Goal: Task Accomplishment & Management: Complete application form

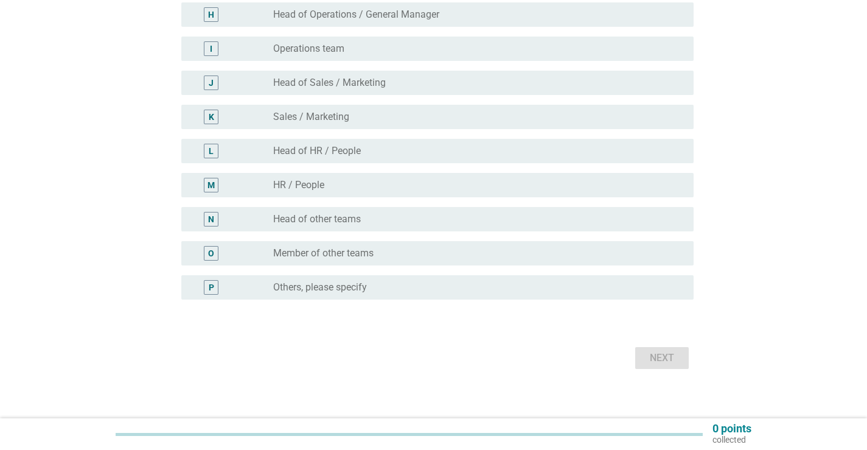
scroll to position [395, 0]
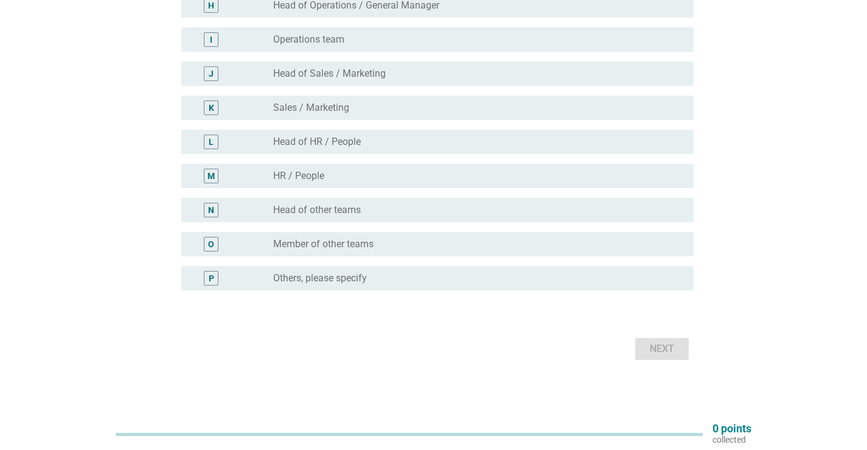
click at [262, 212] on div "N" at bounding box center [232, 210] width 82 height 15
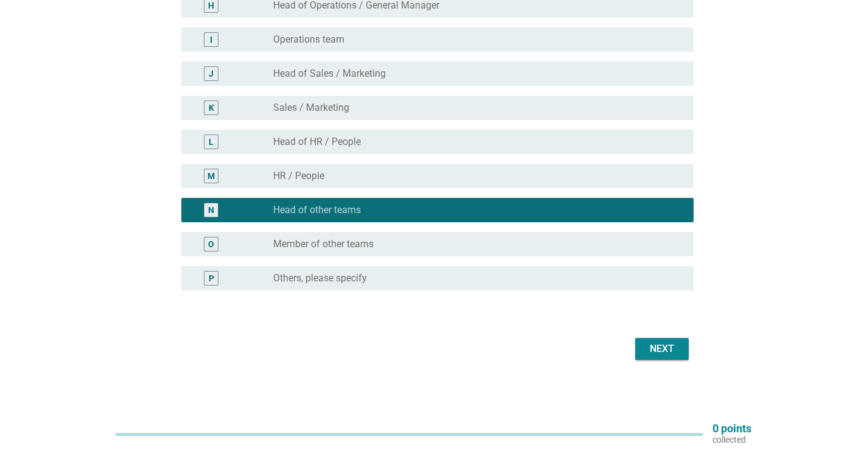
click at [656, 361] on div "Next" at bounding box center [434, 348] width 520 height 29
click at [679, 336] on form "What is your current role in your workplace? A radio_button_unchecked I am not …" at bounding box center [434, 32] width 520 height 662
click at [674, 349] on div "Next" at bounding box center [662, 348] width 34 height 15
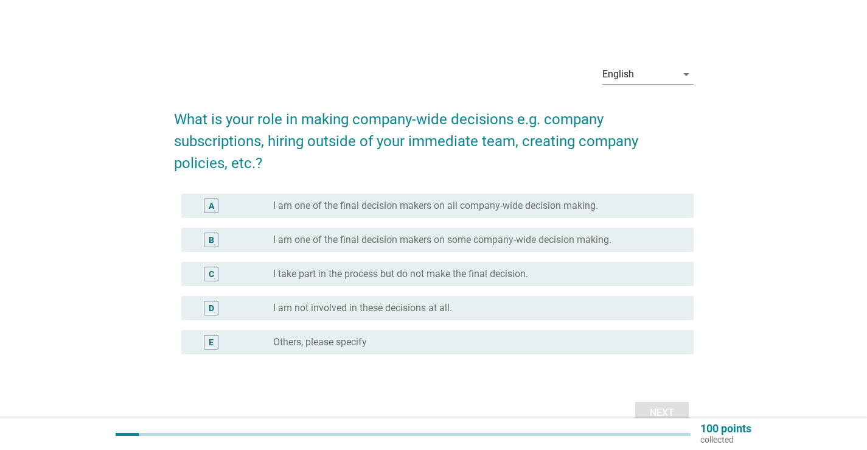
scroll to position [61, 0]
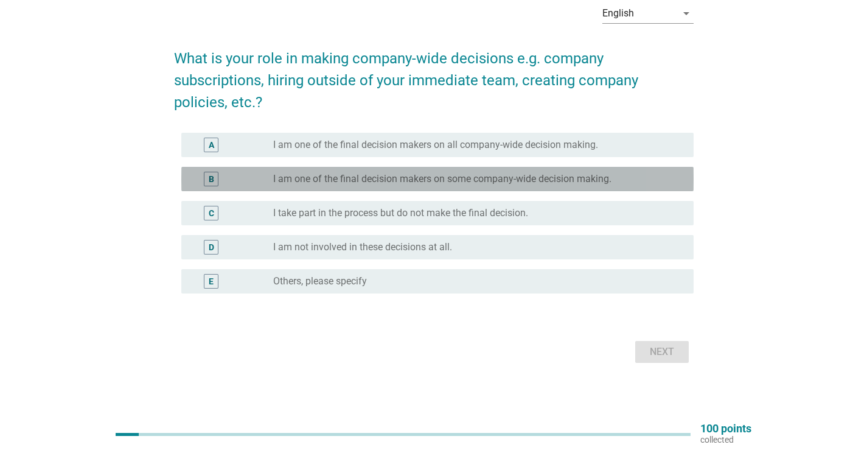
click at [288, 186] on div "B radio_button_unchecked I am one of the final decision makers on some company-…" at bounding box center [437, 179] width 512 height 24
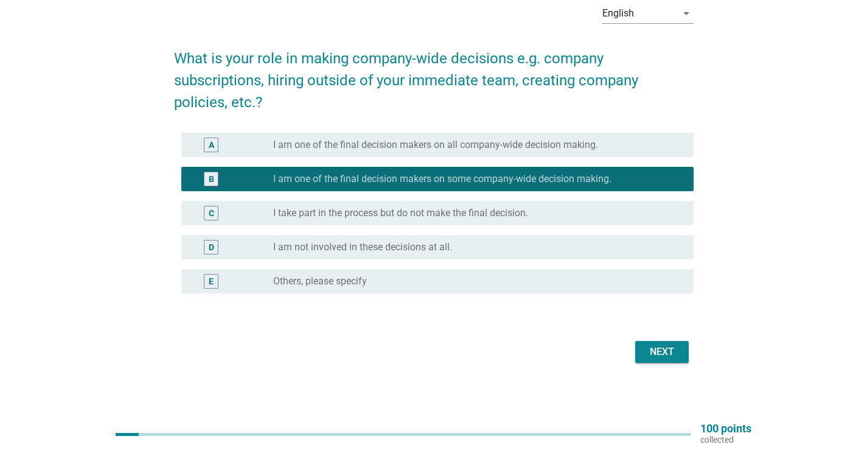
click at [667, 347] on div "Next" at bounding box center [662, 351] width 34 height 15
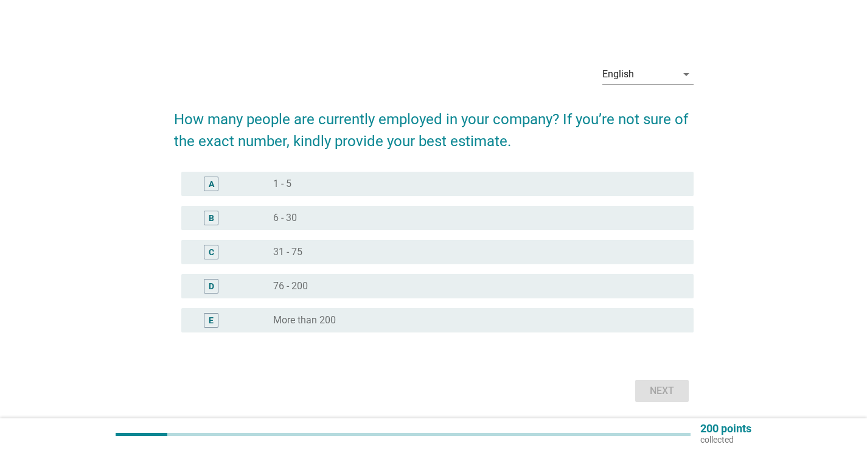
click at [315, 290] on div "radio_button_unchecked 76 - 200" at bounding box center [473, 286] width 401 height 12
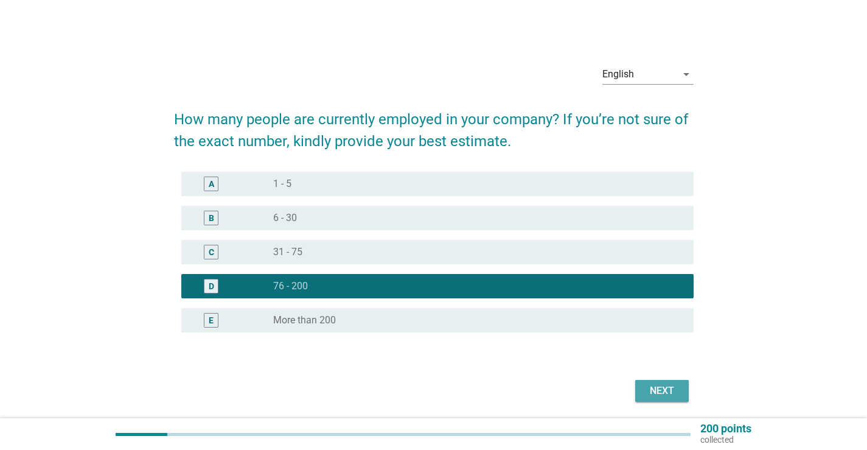
click at [651, 395] on div "Next" at bounding box center [662, 390] width 34 height 15
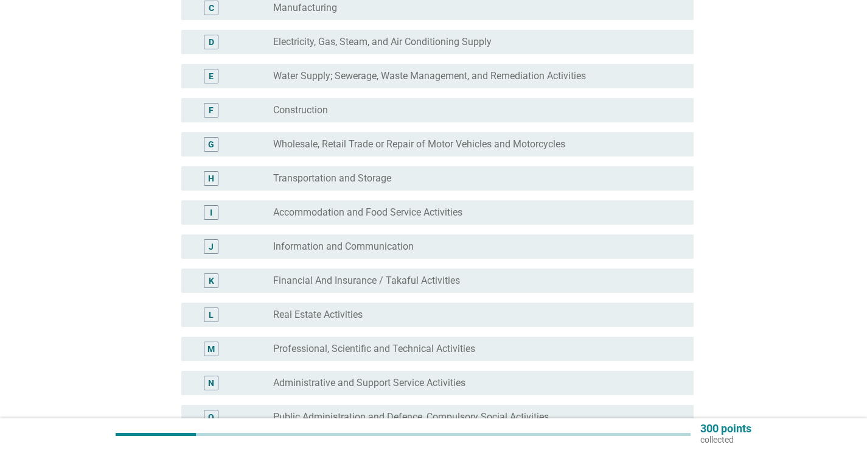
scroll to position [243, 0]
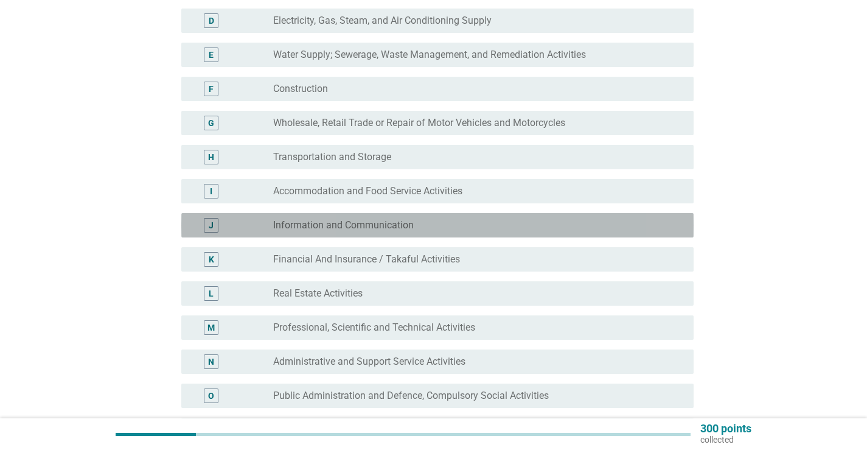
click at [328, 215] on div "J radio_button_unchecked Information and Communication" at bounding box center [437, 225] width 512 height 24
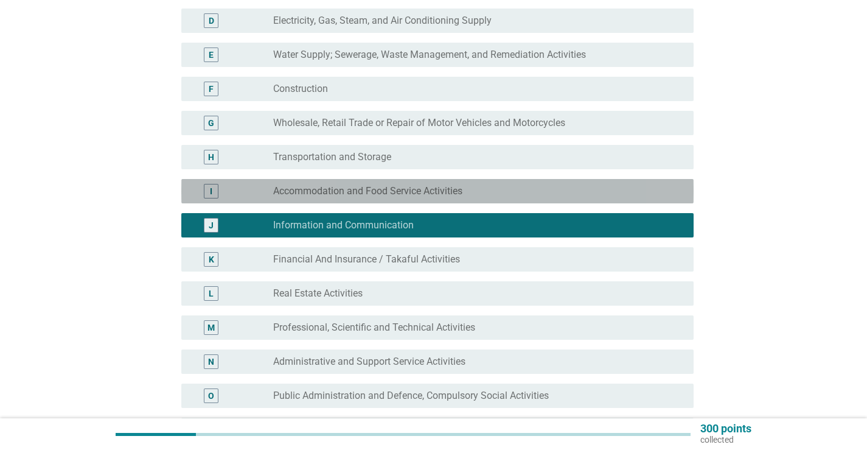
click at [353, 187] on label "Accommodation and Food Service Activities" at bounding box center [367, 191] width 189 height 12
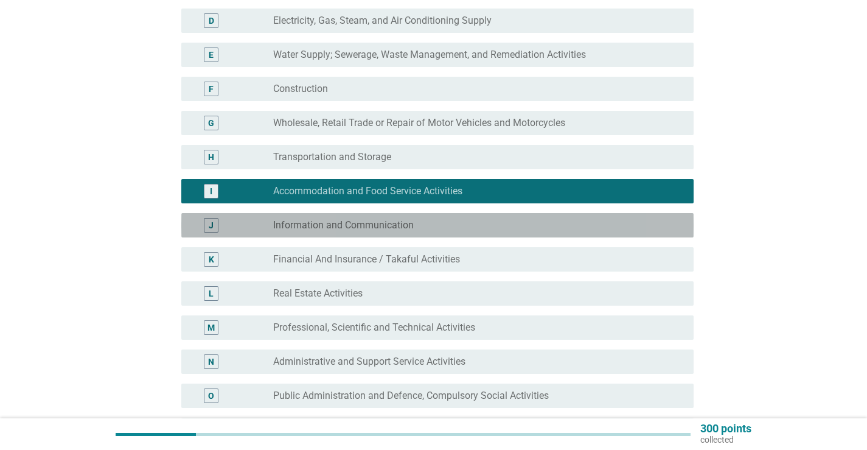
click at [346, 228] on label "Information and Communication" at bounding box center [343, 225] width 141 height 12
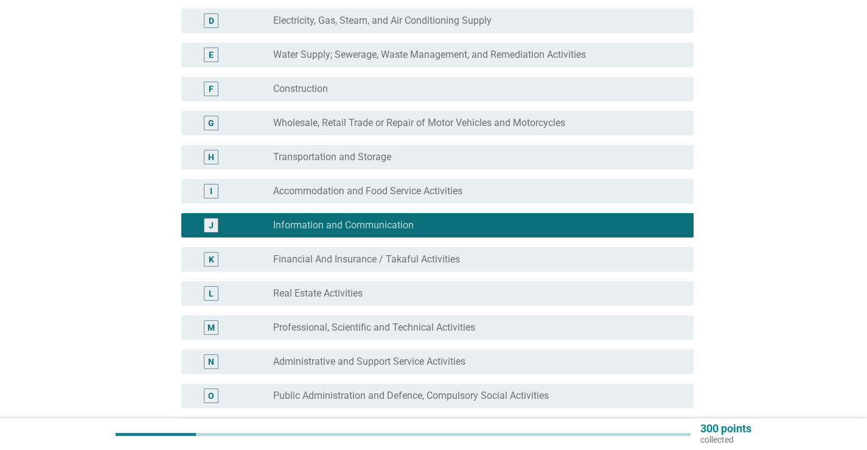
scroll to position [304, 0]
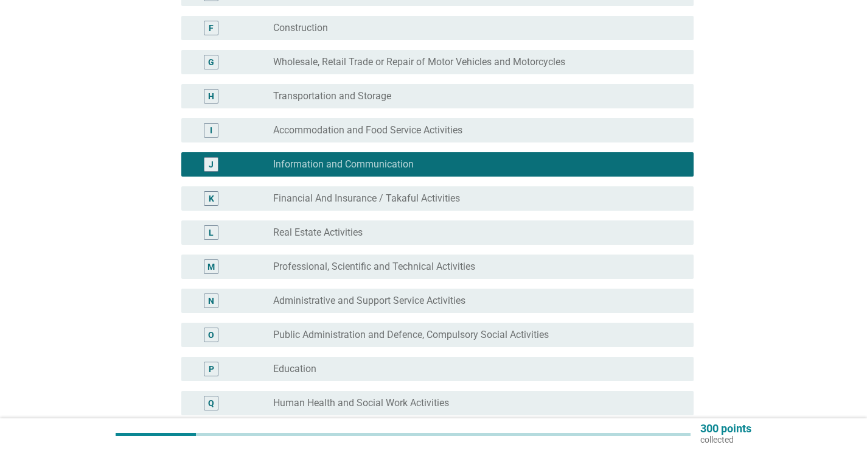
click at [358, 296] on label "Administrative and Support Service Activities" at bounding box center [369, 300] width 192 height 12
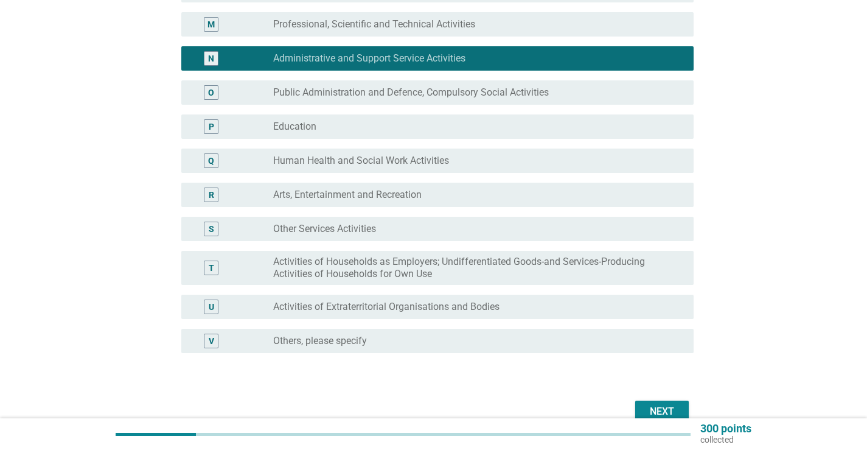
scroll to position [548, 0]
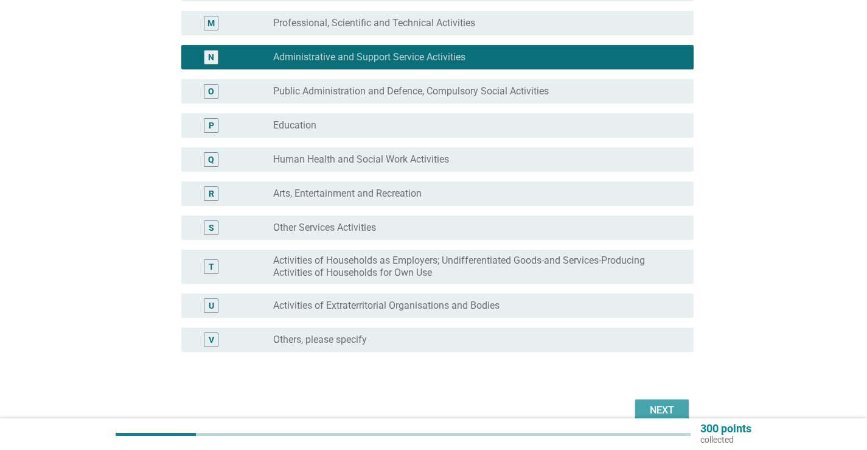
click at [657, 411] on div "Next" at bounding box center [662, 410] width 34 height 15
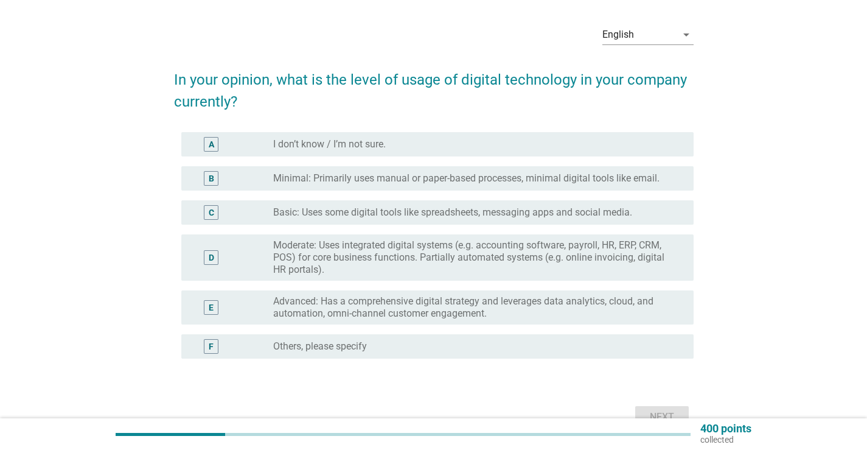
scroll to position [61, 0]
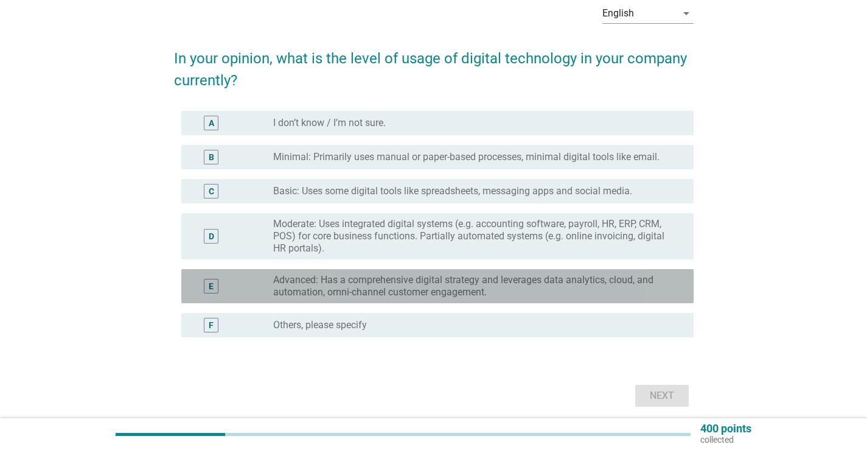
click at [271, 285] on div "E" at bounding box center [232, 286] width 82 height 24
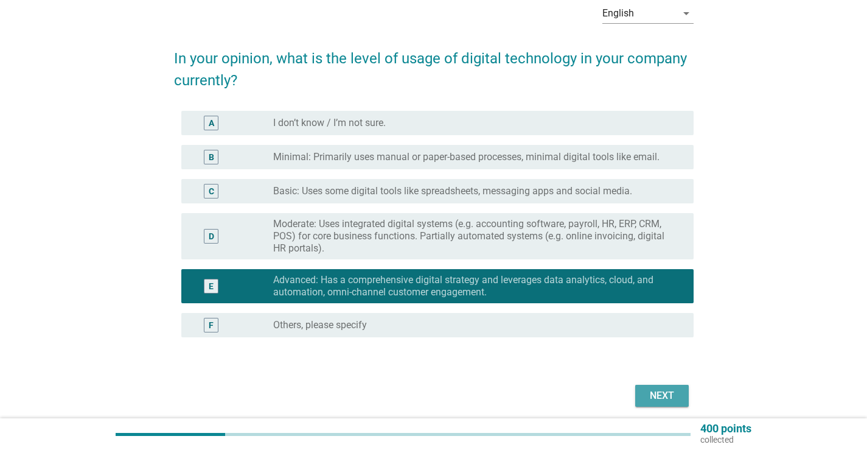
click at [656, 386] on button "Next" at bounding box center [662, 396] width 54 height 22
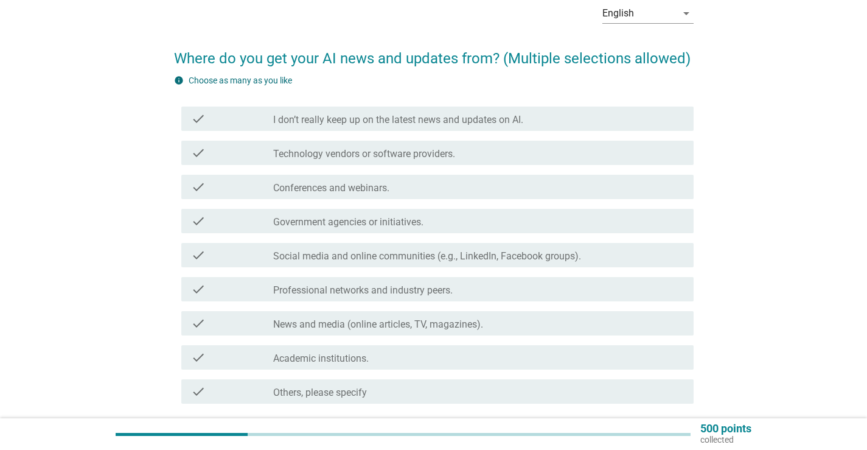
click at [307, 259] on label "Social media and online communities (e.g., LinkedIn, Facebook groups)." at bounding box center [427, 256] width 308 height 12
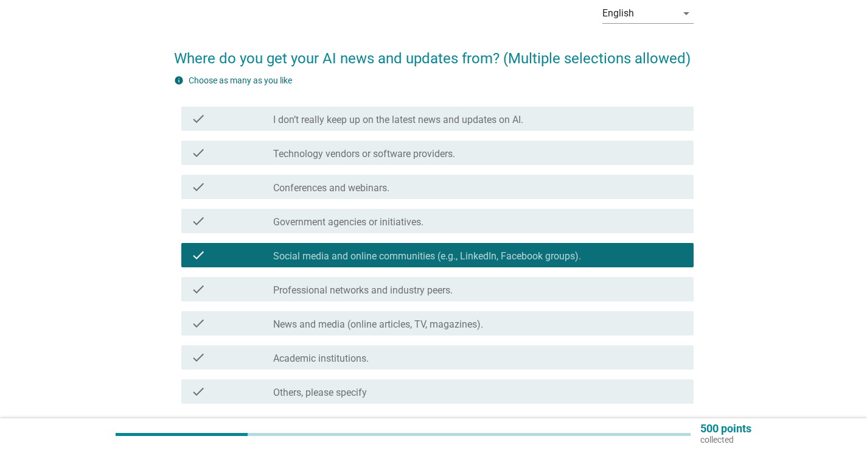
drag, startPoint x: 309, startPoint y: 298, endPoint x: 303, endPoint y: 296, distance: 6.4
click at [309, 298] on div "check check_box_outline_blank Professional networks and industry peers." at bounding box center [437, 289] width 512 height 24
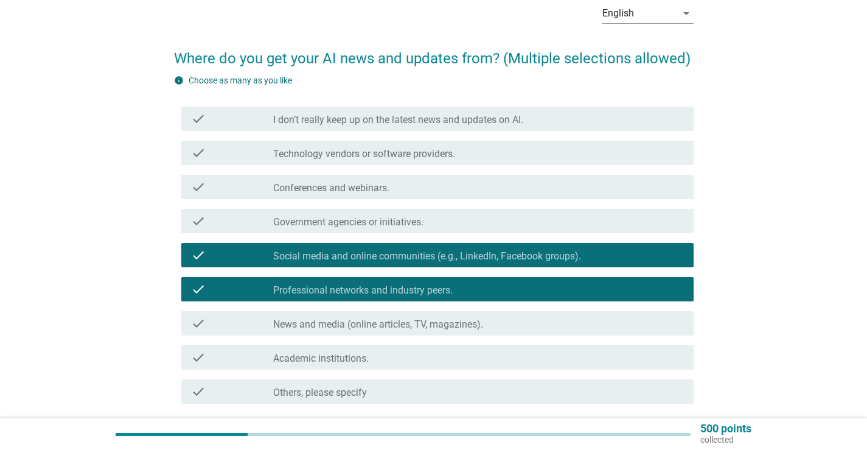
click at [256, 312] on div "check check_box_outline_blank News and media (online articles, TV, magazines)." at bounding box center [437, 323] width 512 height 24
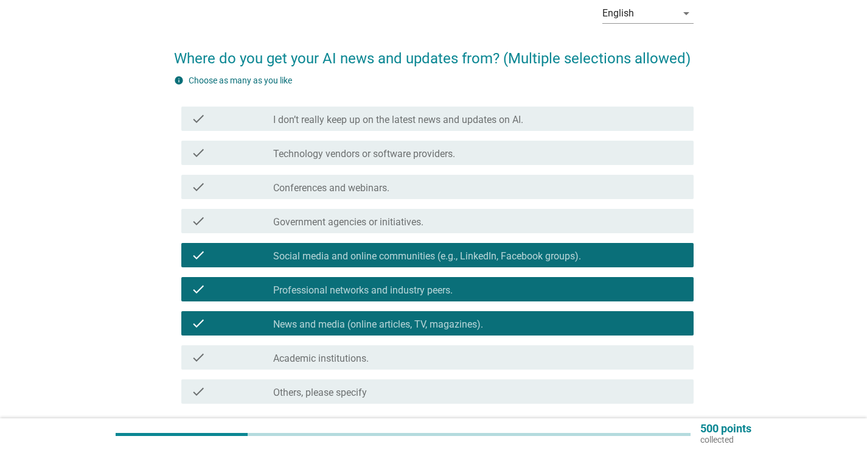
click at [320, 190] on label "Conferences and webinars." at bounding box center [331, 188] width 116 height 12
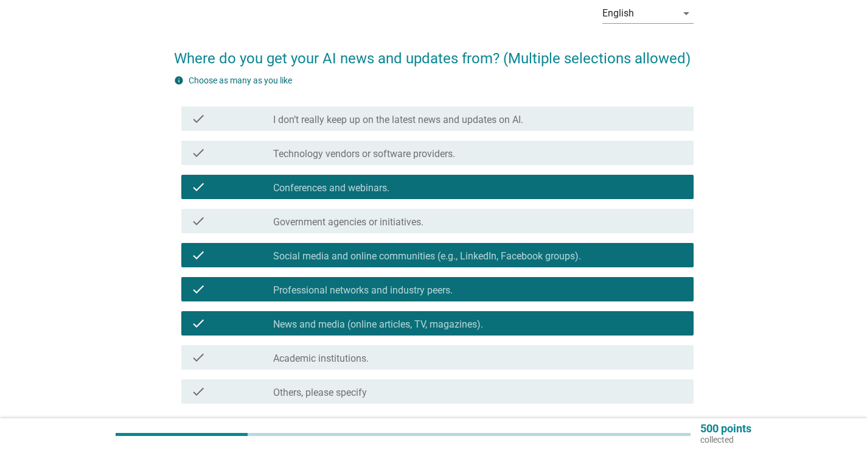
click at [347, 161] on div "check check_box_outline_blank Technology vendors or software providers." at bounding box center [437, 153] width 512 height 24
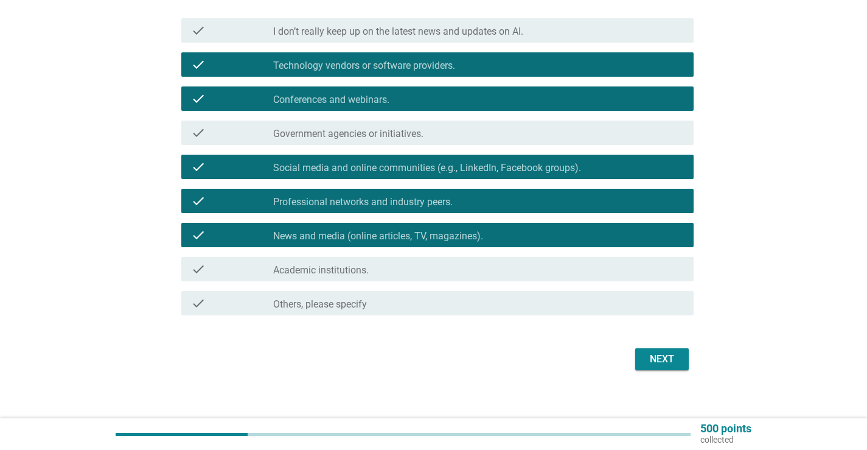
scroll to position [159, 0]
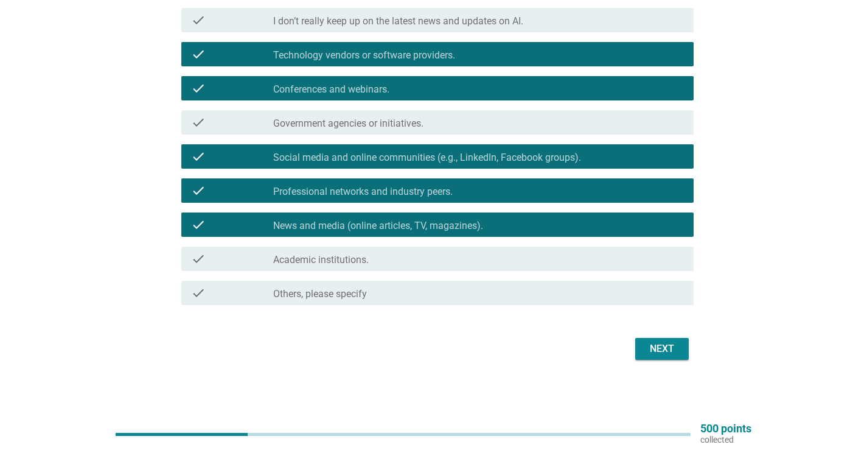
click at [664, 347] on div "Next" at bounding box center [662, 348] width 34 height 15
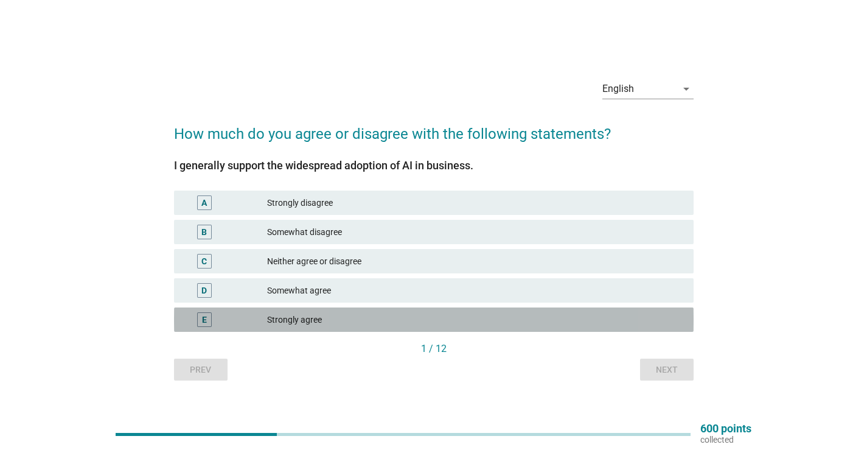
click at [332, 316] on div "Strongly agree" at bounding box center [475, 319] width 417 height 15
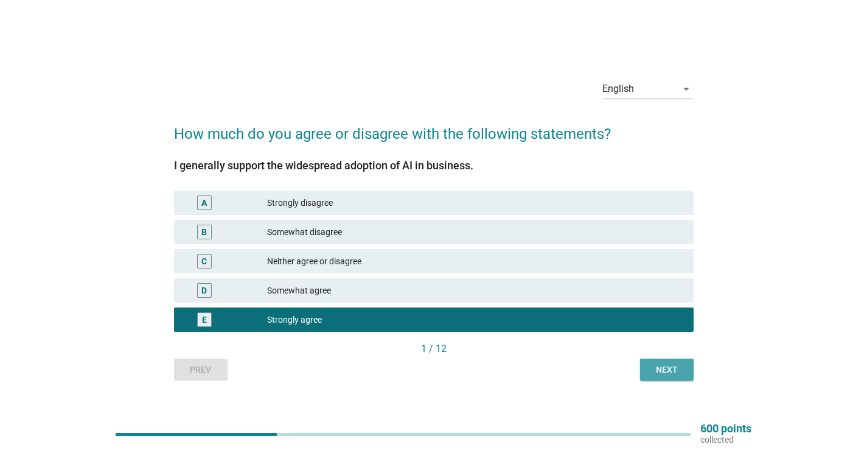
click at [674, 366] on div "Next" at bounding box center [667, 369] width 34 height 13
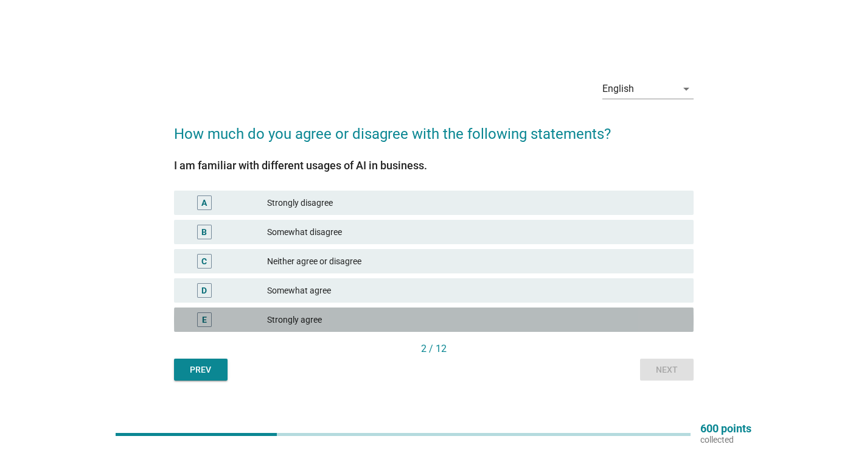
click at [585, 322] on div "Strongly agree" at bounding box center [475, 319] width 417 height 15
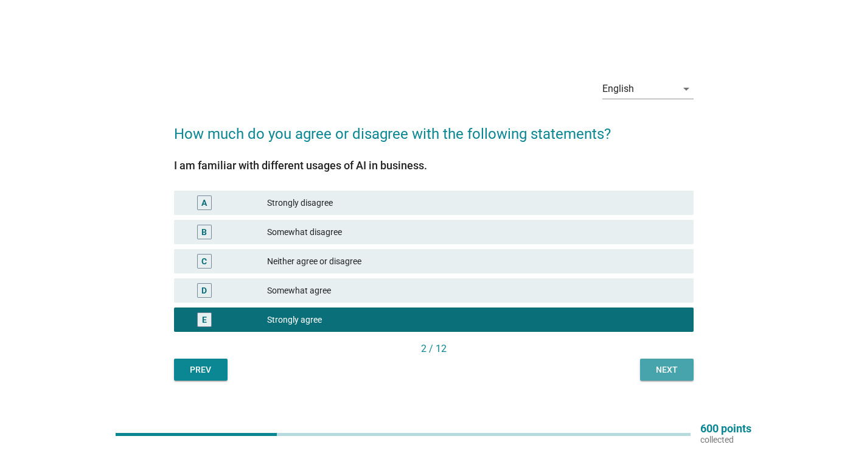
click at [680, 367] on div "Next" at bounding box center [667, 369] width 34 height 13
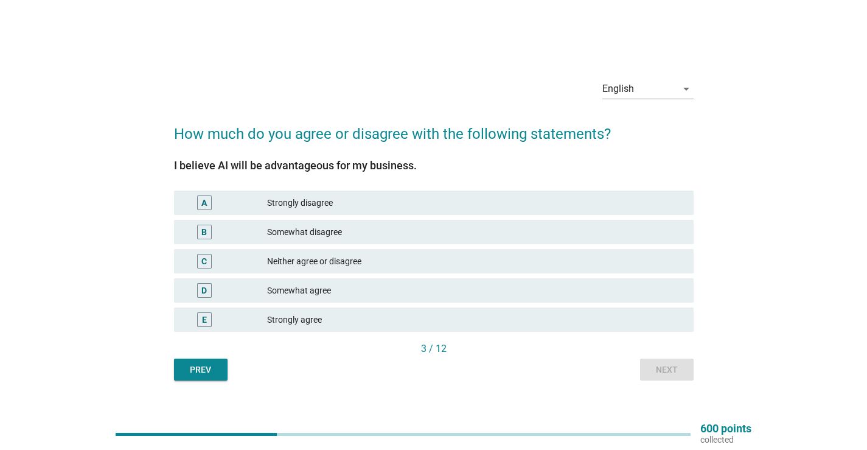
click at [615, 322] on div "Strongly agree" at bounding box center [475, 319] width 417 height 15
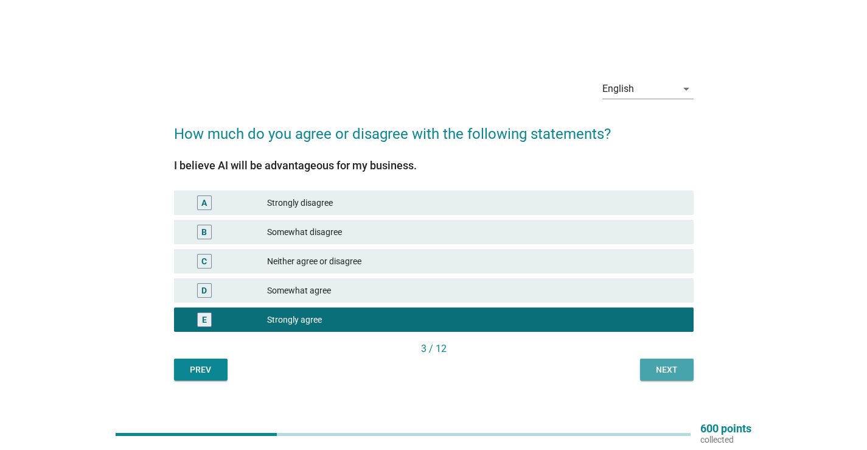
click at [683, 374] on div "Next" at bounding box center [667, 369] width 34 height 13
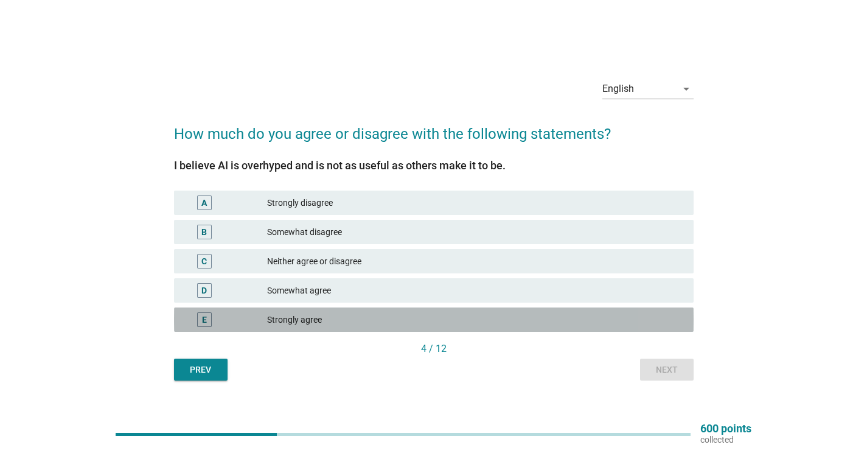
click at [605, 324] on div "Strongly agree" at bounding box center [475, 319] width 417 height 15
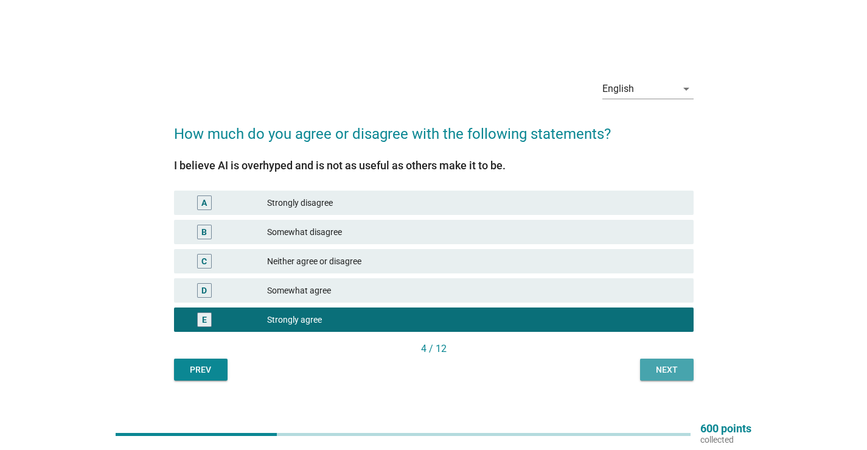
click at [666, 370] on div "Next" at bounding box center [667, 369] width 34 height 13
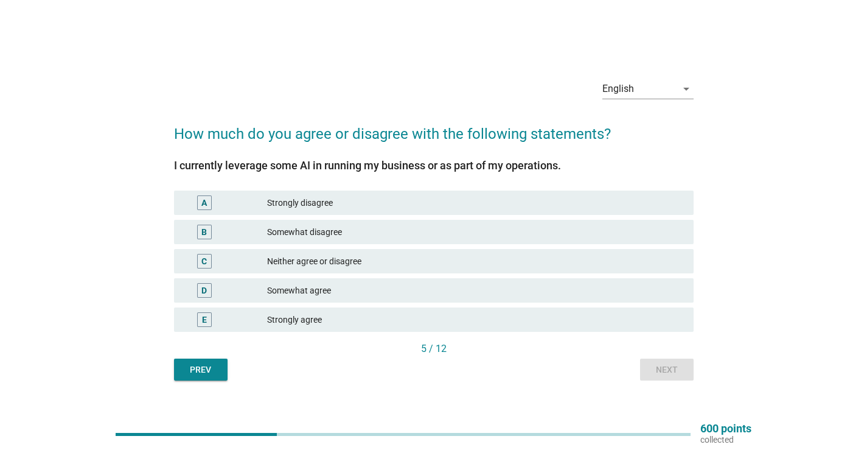
click at [641, 319] on div "Strongly agree" at bounding box center [475, 319] width 417 height 15
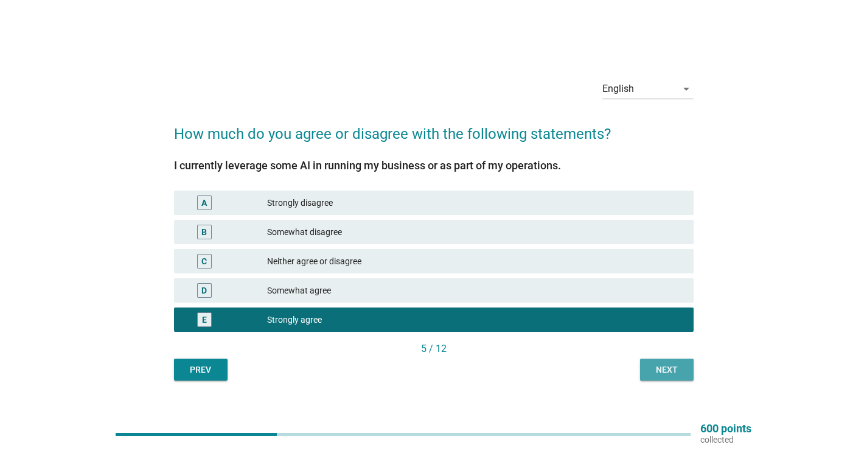
click at [663, 368] on div "Next" at bounding box center [667, 369] width 34 height 13
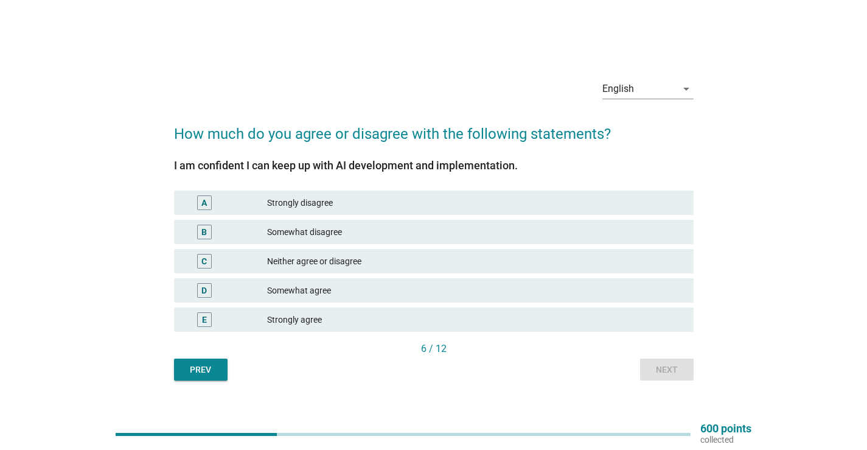
click at [652, 318] on div "Strongly agree" at bounding box center [475, 319] width 417 height 15
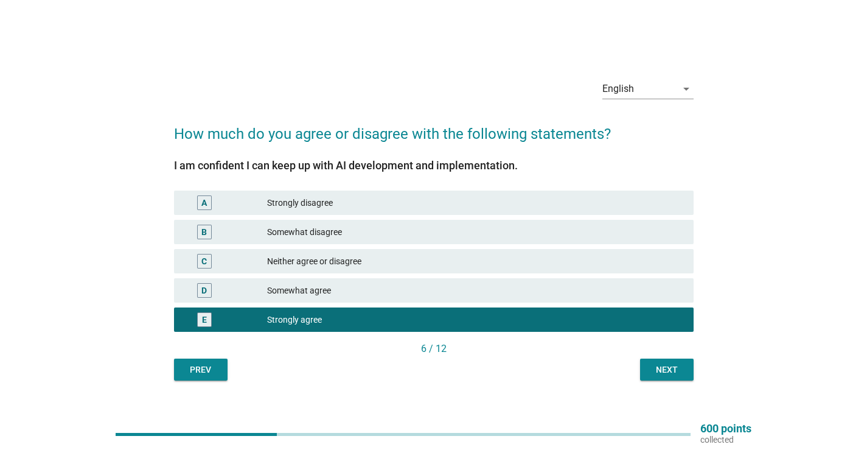
click at [665, 358] on div "6 / 12" at bounding box center [434, 349] width 520 height 17
click at [649, 365] on button "Next" at bounding box center [667, 369] width 54 height 22
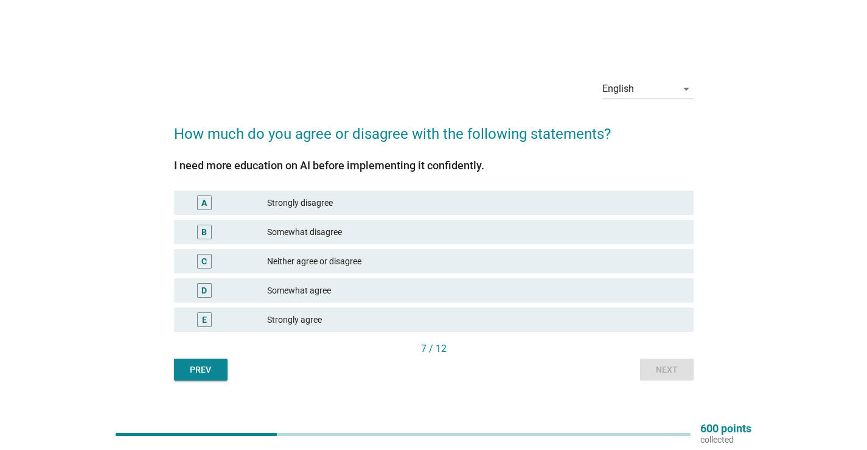
click at [618, 331] on div "E Strongly agree" at bounding box center [434, 319] width 520 height 24
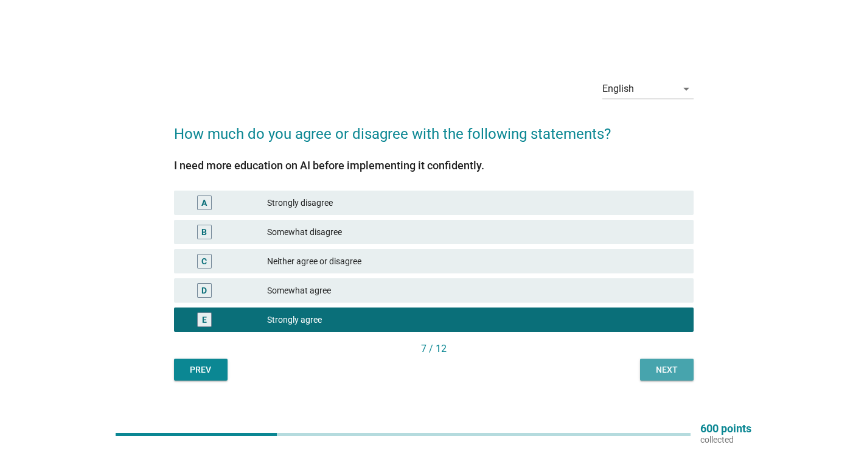
click at [663, 366] on div "Next" at bounding box center [667, 369] width 34 height 13
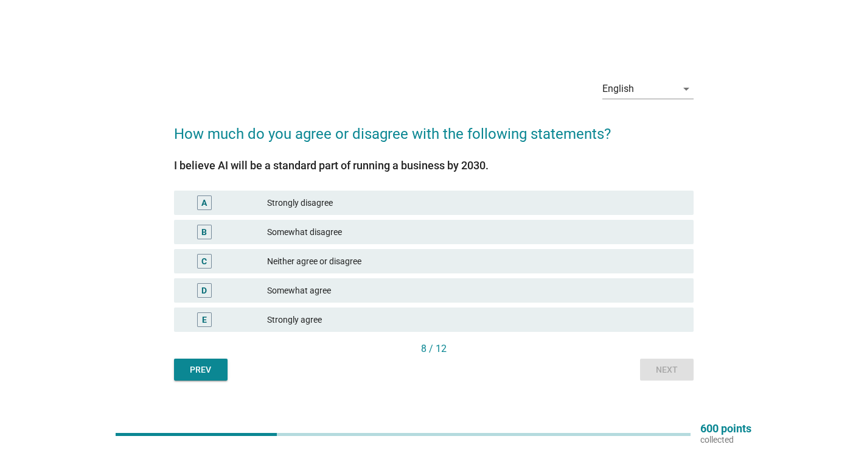
click at [609, 318] on div "Strongly agree" at bounding box center [475, 319] width 417 height 15
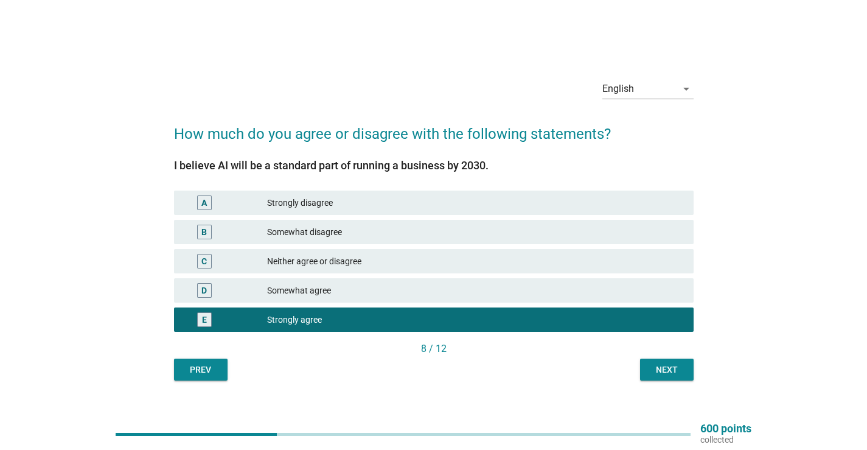
click at [674, 362] on button "Next" at bounding box center [667, 369] width 54 height 22
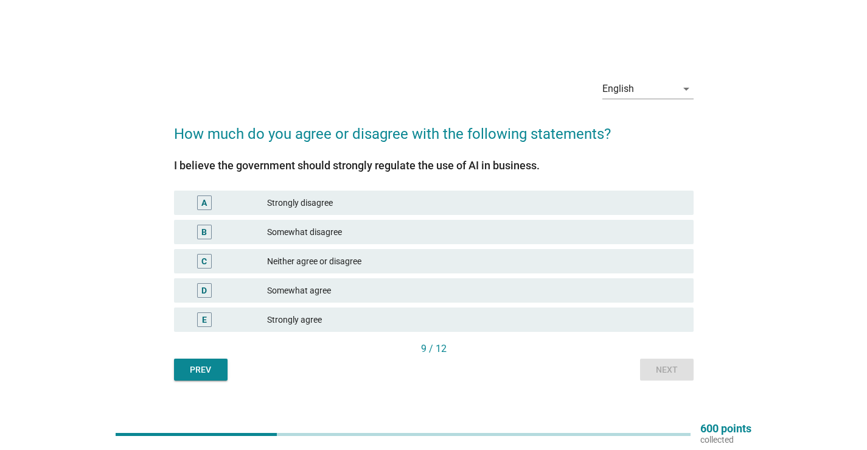
click at [625, 318] on div "Strongly agree" at bounding box center [475, 319] width 417 height 15
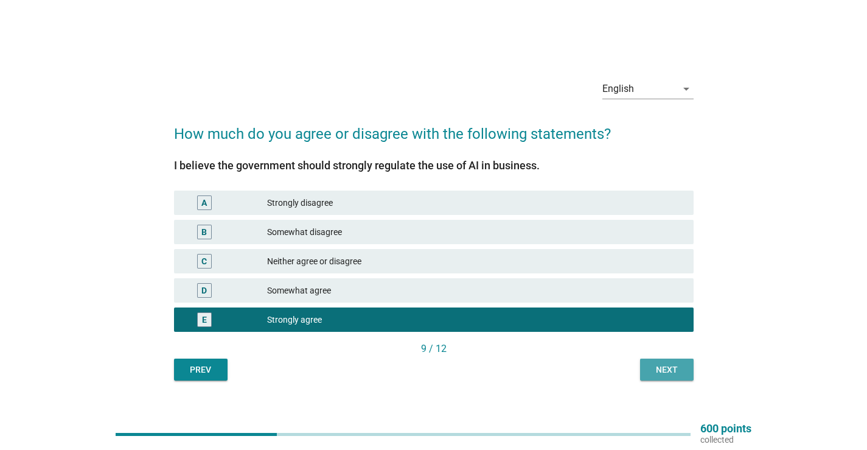
click at [678, 371] on div "Next" at bounding box center [667, 369] width 34 height 13
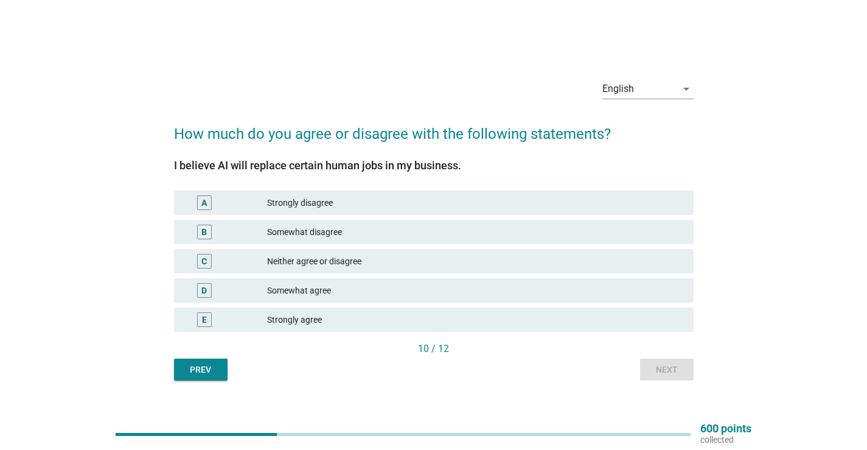
click at [631, 316] on div "Strongly agree" at bounding box center [475, 319] width 417 height 15
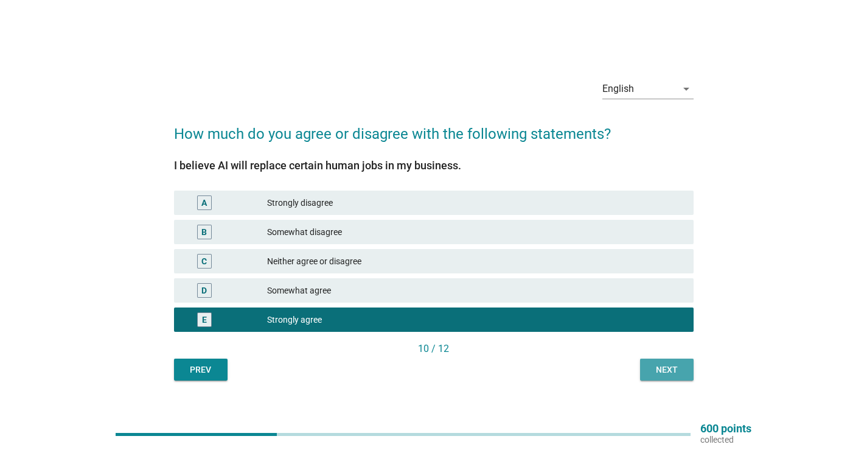
click at [656, 364] on div "Next" at bounding box center [667, 369] width 34 height 13
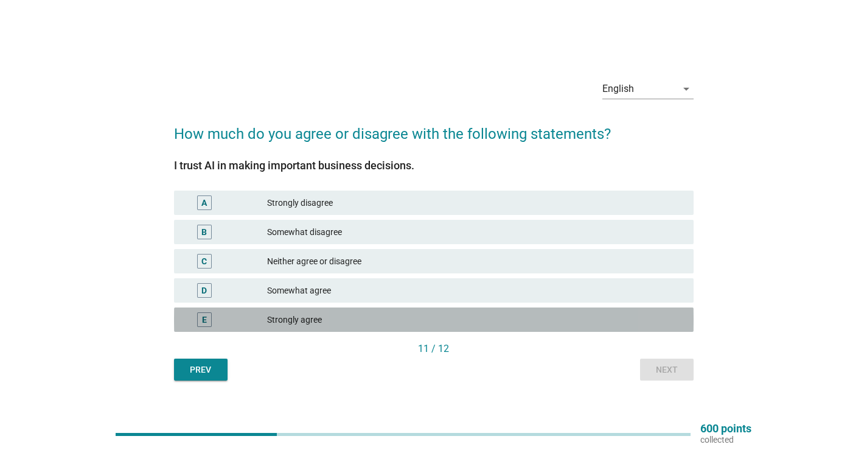
click at [646, 315] on div "Strongly agree" at bounding box center [475, 319] width 417 height 15
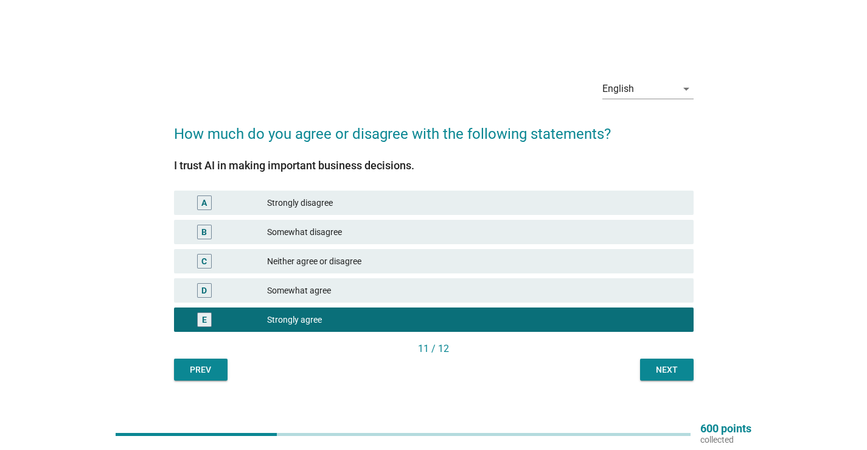
click at [655, 369] on div "Next" at bounding box center [667, 369] width 34 height 13
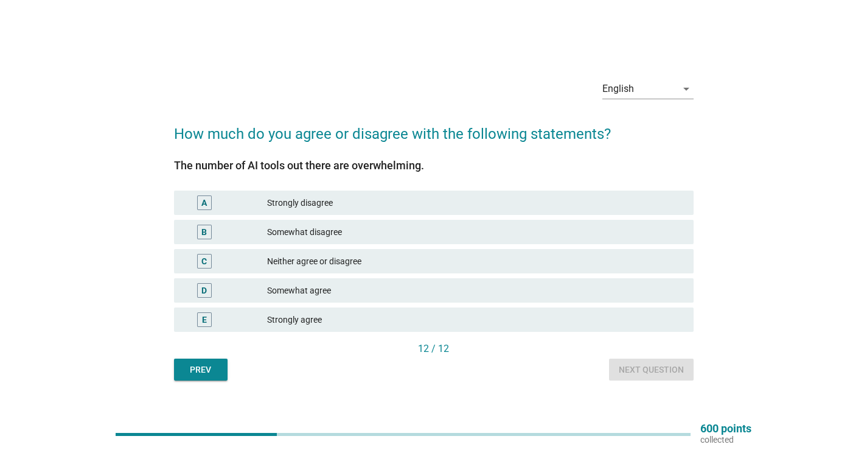
click at [652, 324] on div "Strongly agree" at bounding box center [475, 319] width 417 height 15
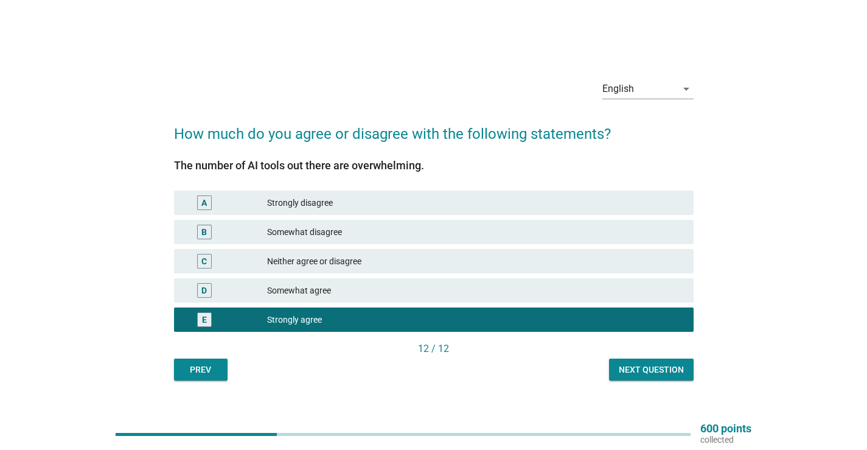
click at [664, 372] on div "Next question" at bounding box center [651, 369] width 65 height 13
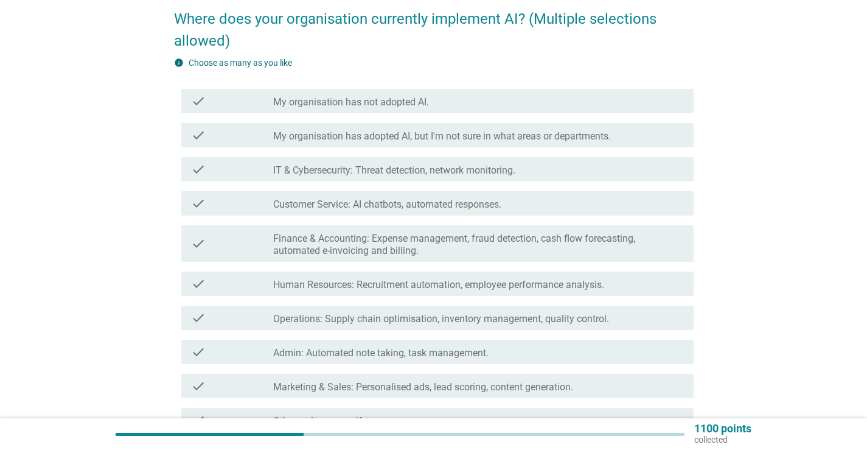
scroll to position [122, 0]
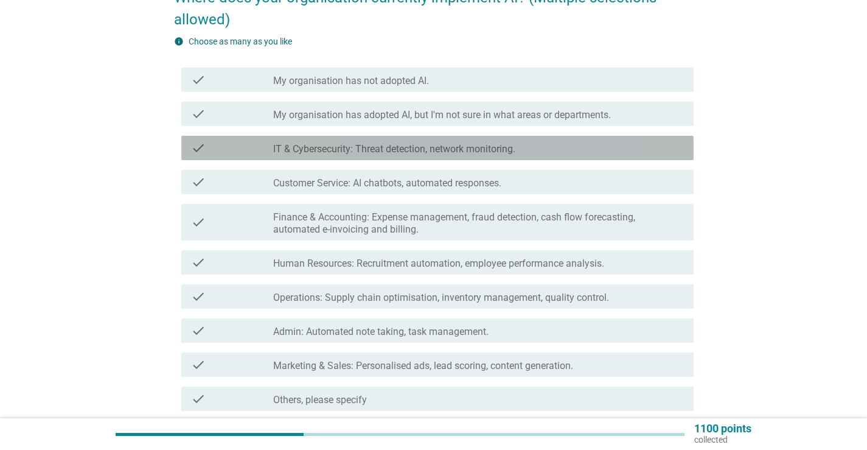
click at [568, 150] on div "check_box_outline_blank IT & Cybersecurity: Threat detection, network monitorin…" at bounding box center [478, 148] width 411 height 15
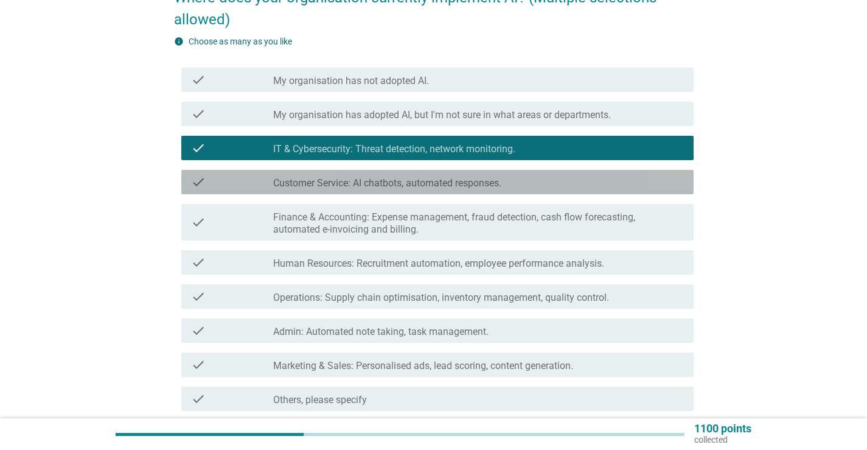
click at [459, 190] on div "check check_box_outline_blank Customer Service: AI chatbots, automated response…" at bounding box center [437, 182] width 512 height 24
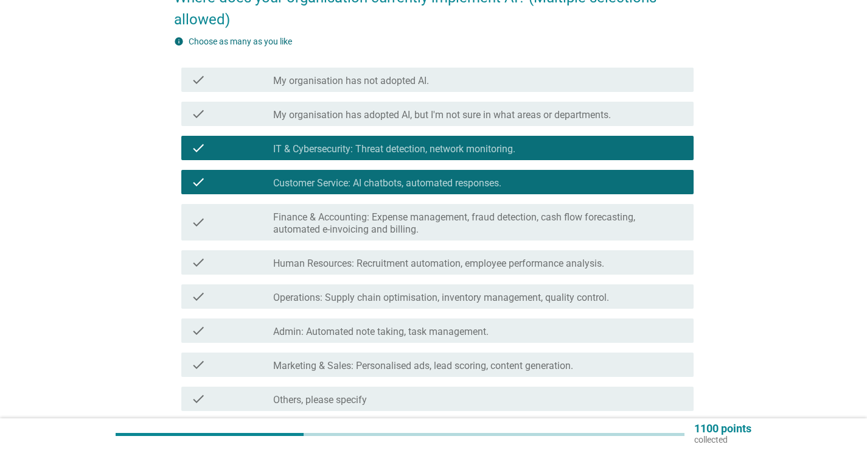
scroll to position [183, 0]
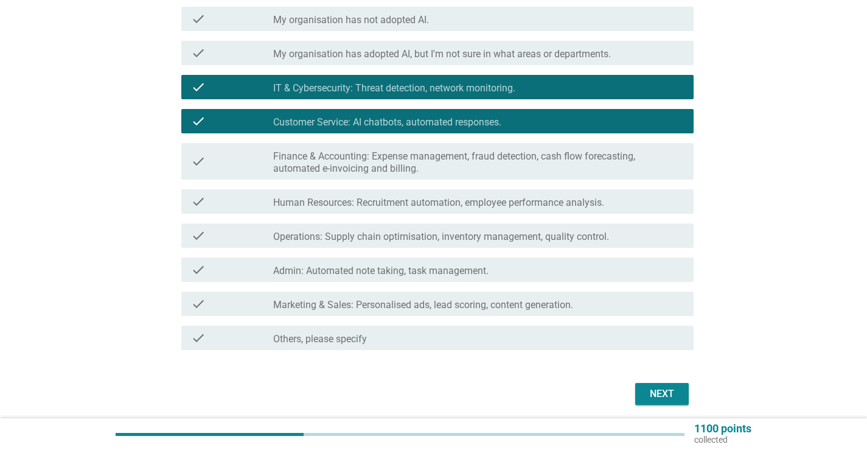
click at [464, 266] on label "Admin: Automated note taking, task management." at bounding box center [380, 271] width 215 height 12
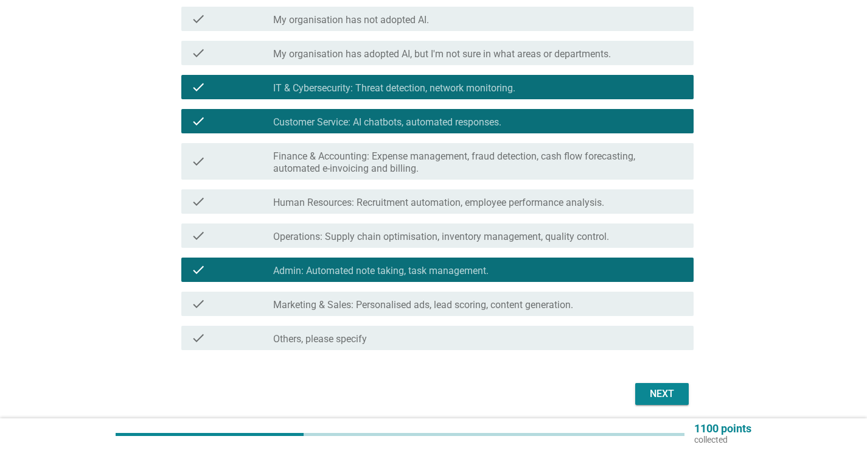
click at [437, 310] on label "Marketing & Sales: Personalised ads, lead scoring, content generation." at bounding box center [423, 305] width 300 height 12
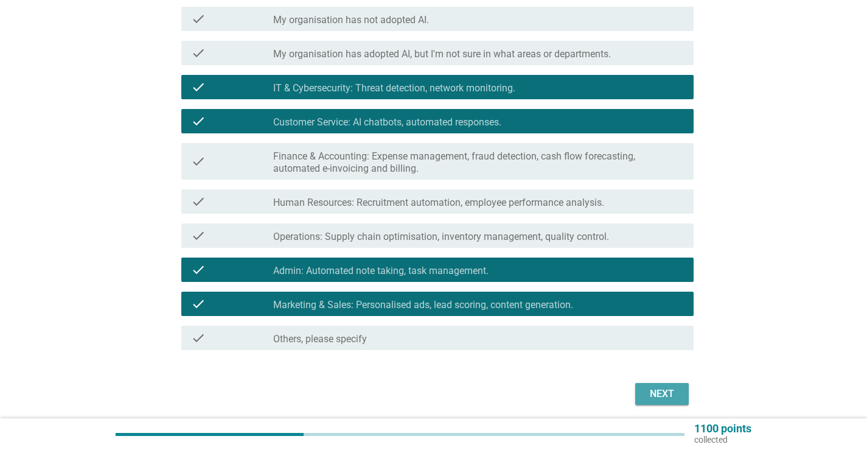
click at [660, 391] on div "Next" at bounding box center [662, 393] width 34 height 15
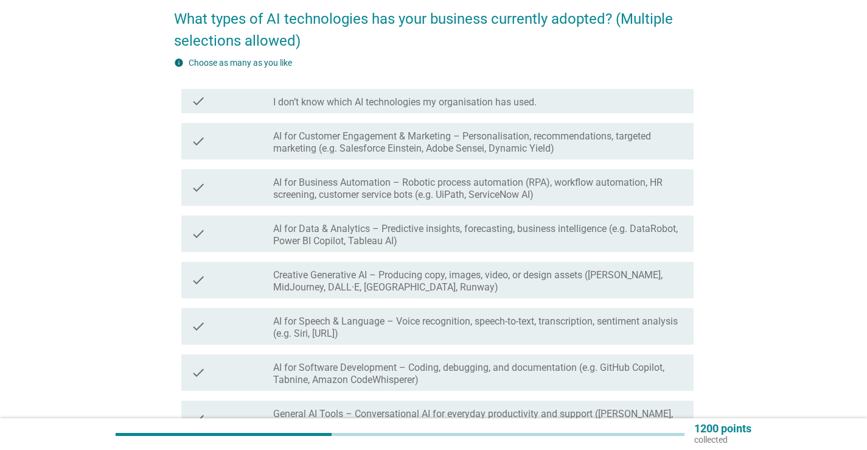
scroll to position [122, 0]
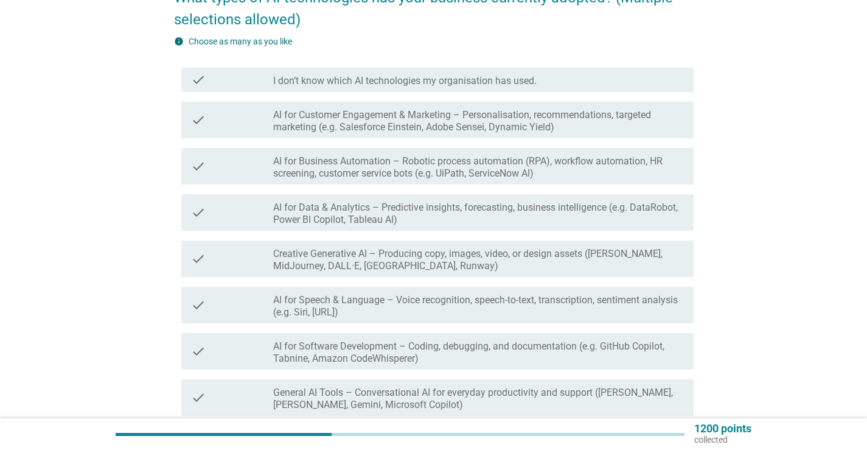
click at [601, 113] on label "AI for Customer Engagement & Marketing – Personalisation, recommendations, targ…" at bounding box center [478, 121] width 411 height 24
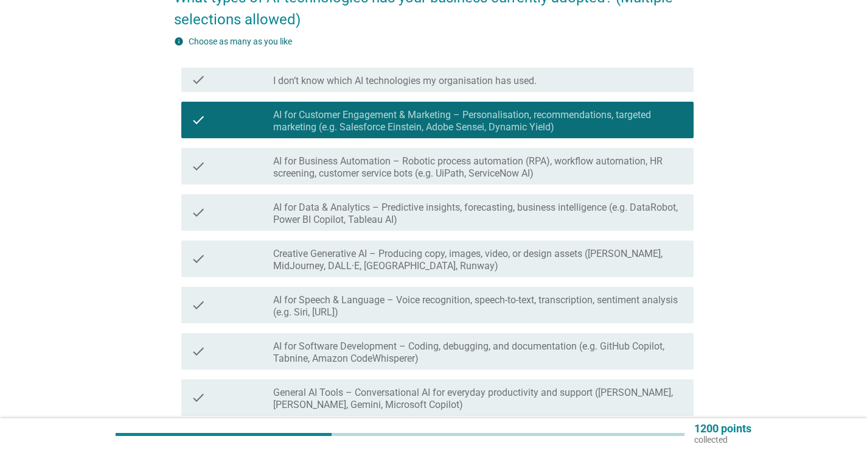
scroll to position [183, 0]
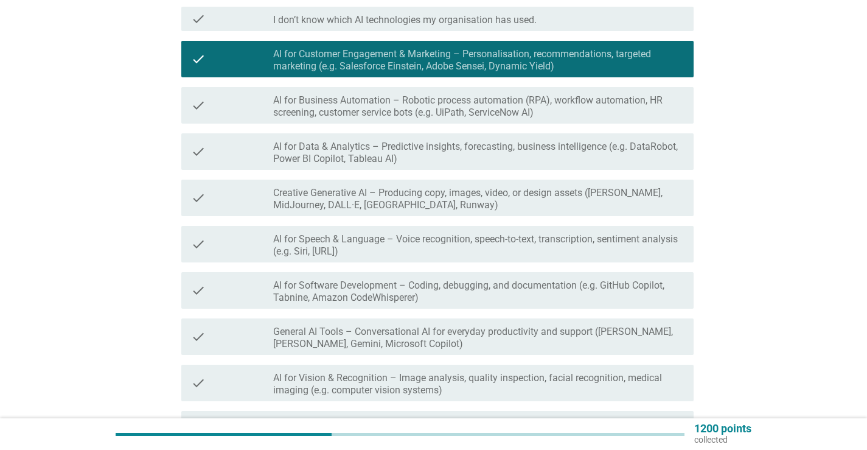
click at [614, 193] on label "Creative Generative AI – Producing copy, images, video, or design assets ([PERS…" at bounding box center [478, 199] width 411 height 24
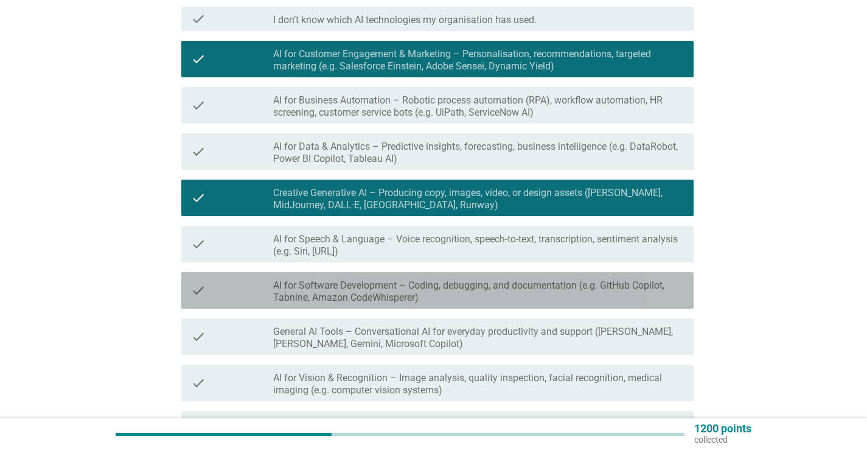
click at [465, 298] on label "AI for Software Development – Coding, debugging, and documentation (e.g. GitHub…" at bounding box center [478, 291] width 411 height 24
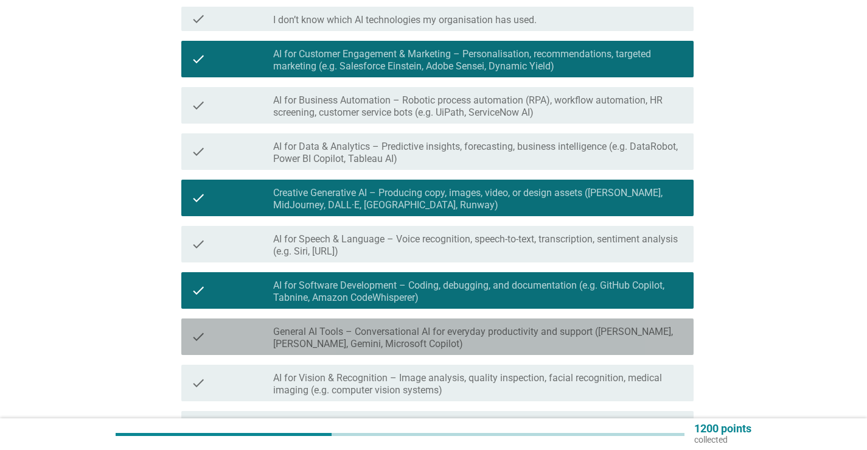
click at [463, 321] on div "check check_box_outline_blank General AI Tools – Conversational AI for everyday…" at bounding box center [437, 336] width 512 height 37
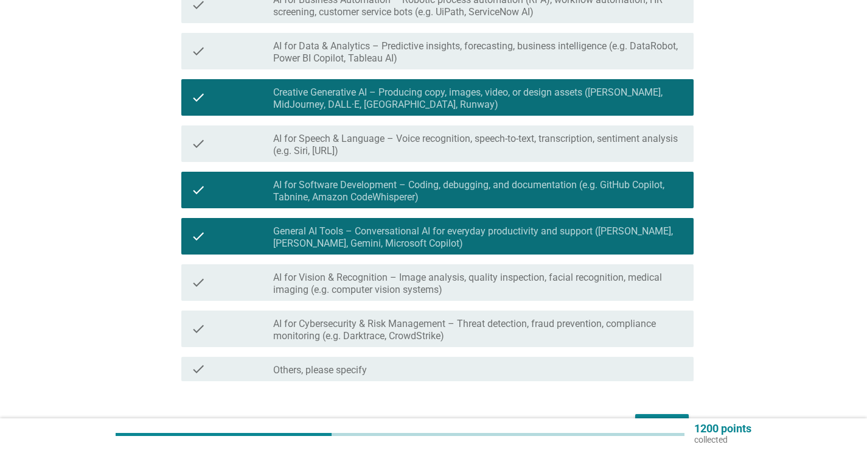
scroll to position [304, 0]
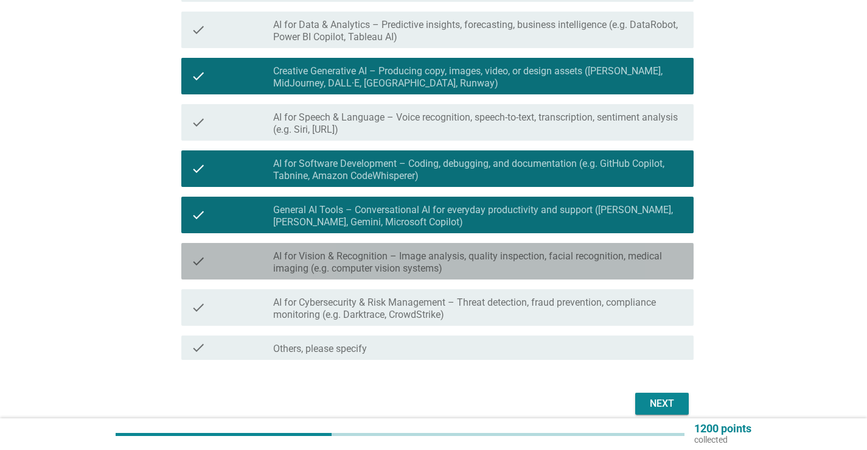
click at [493, 257] on label "AI for Vision & Recognition – Image analysis, quality inspection, facial recogn…" at bounding box center [478, 262] width 411 height 24
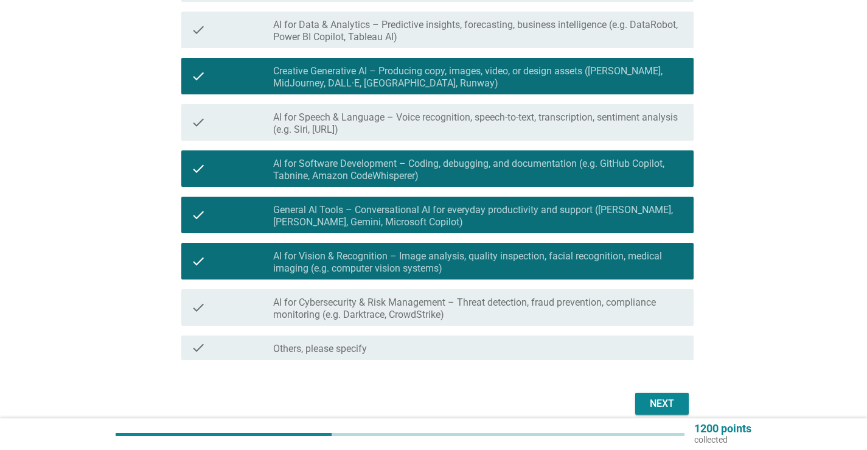
click at [473, 306] on label "AI for Cybersecurity & Risk Management – Threat detection, fraud prevention, co…" at bounding box center [478, 308] width 411 height 24
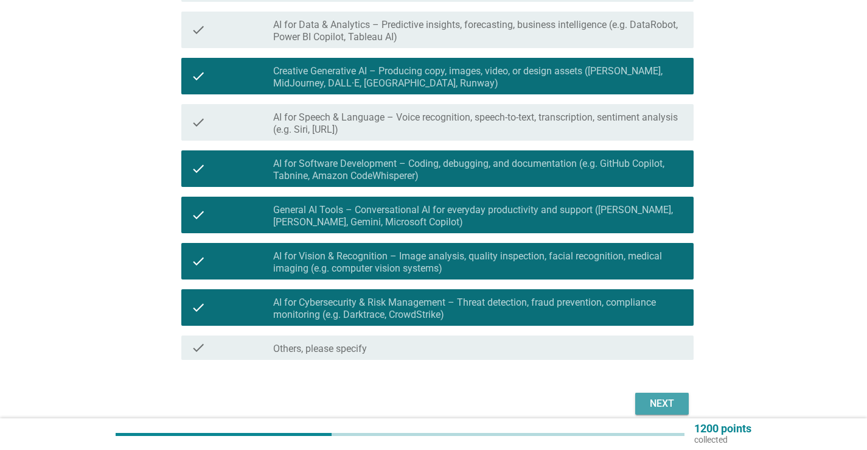
click at [659, 411] on button "Next" at bounding box center [662, 403] width 54 height 22
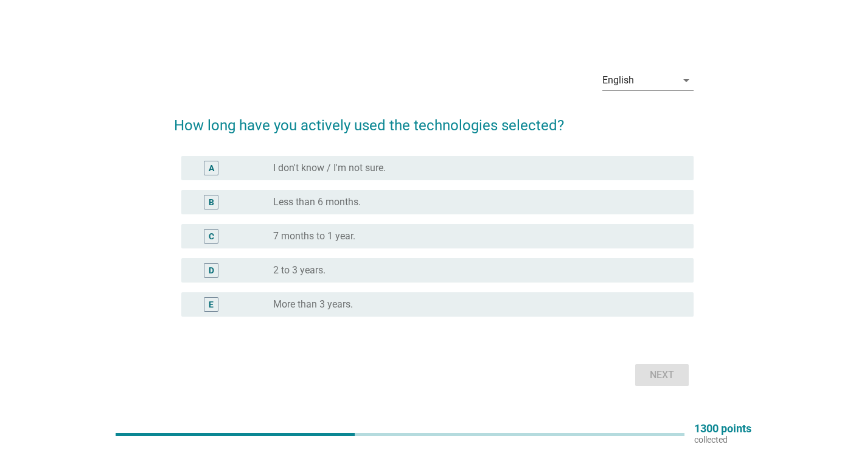
click at [608, 226] on div "C radio_button_unchecked 7 months to 1 year." at bounding box center [437, 236] width 512 height 24
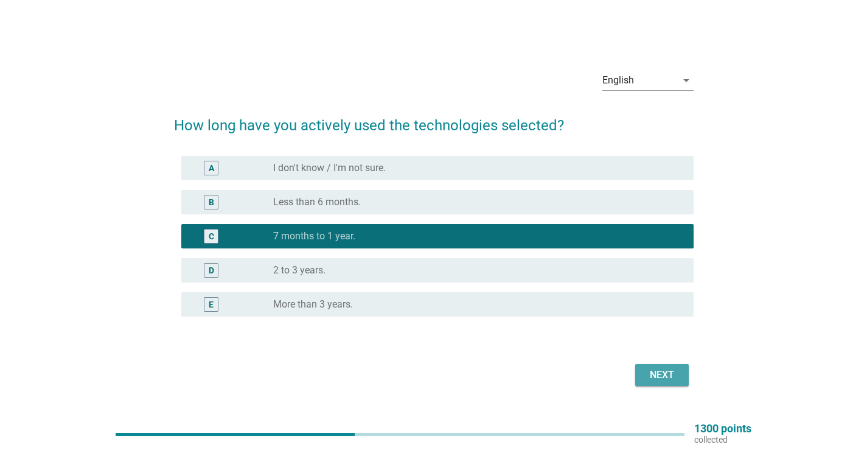
click at [671, 375] on div "Next" at bounding box center [662, 374] width 34 height 15
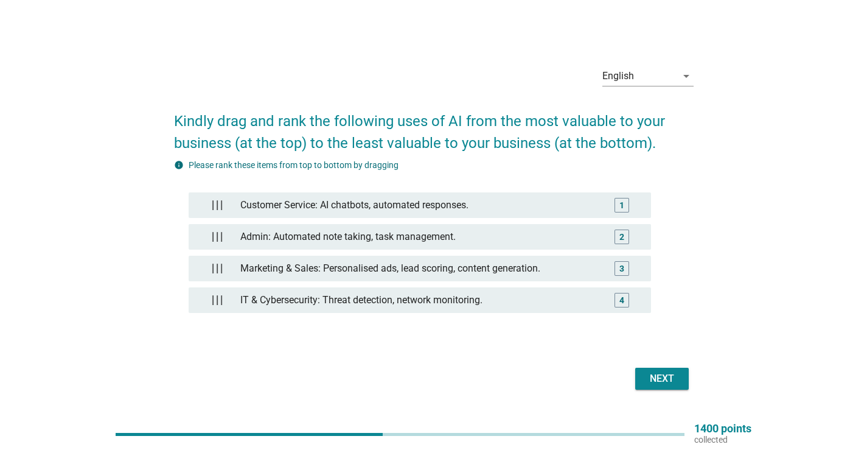
click at [656, 381] on div "Next" at bounding box center [662, 378] width 34 height 15
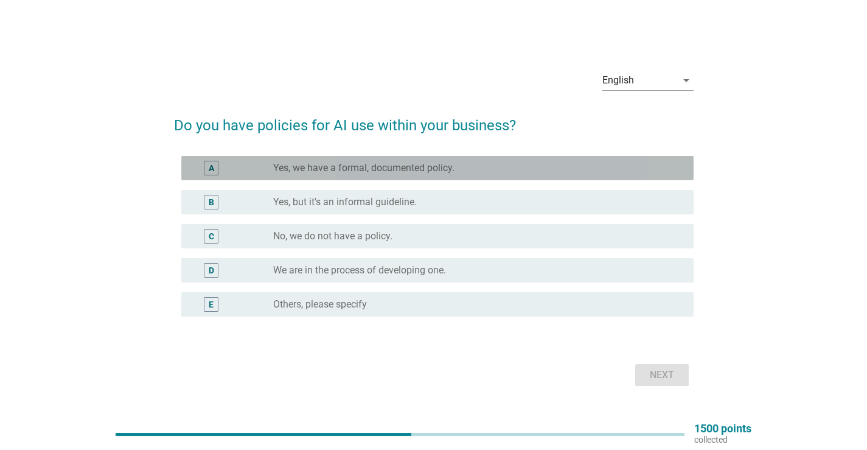
click at [533, 164] on div "radio_button_unchecked Yes, we have a formal, documented policy." at bounding box center [473, 168] width 401 height 12
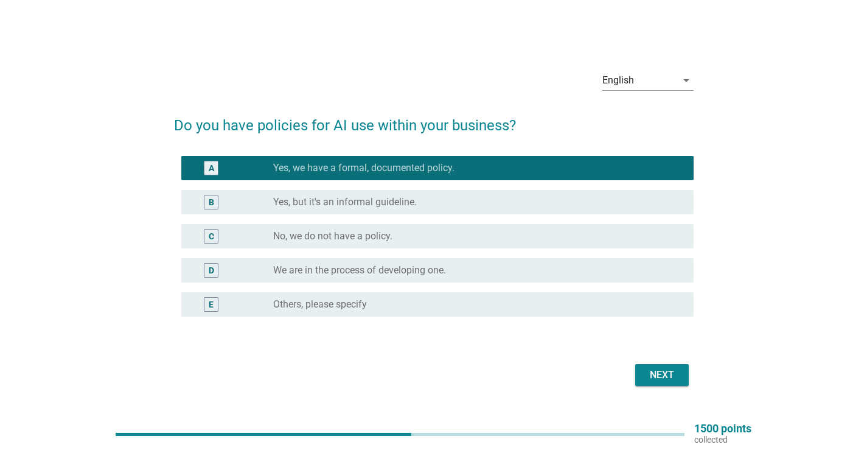
click at [656, 364] on button "Next" at bounding box center [662, 375] width 54 height 22
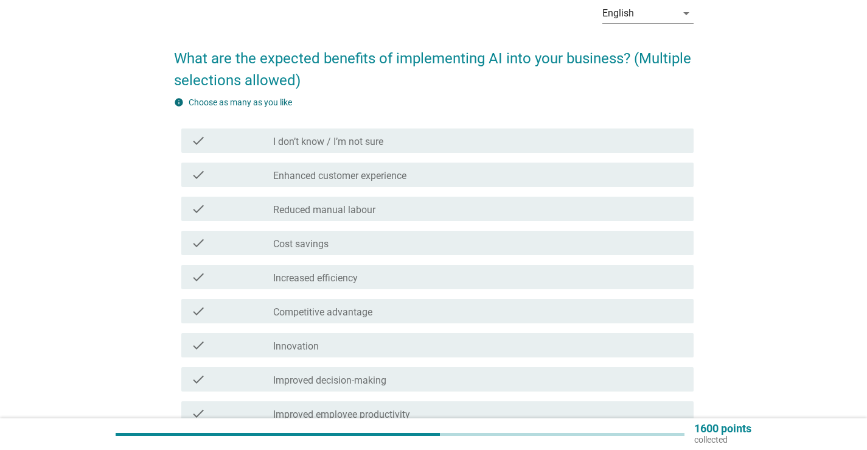
scroll to position [122, 0]
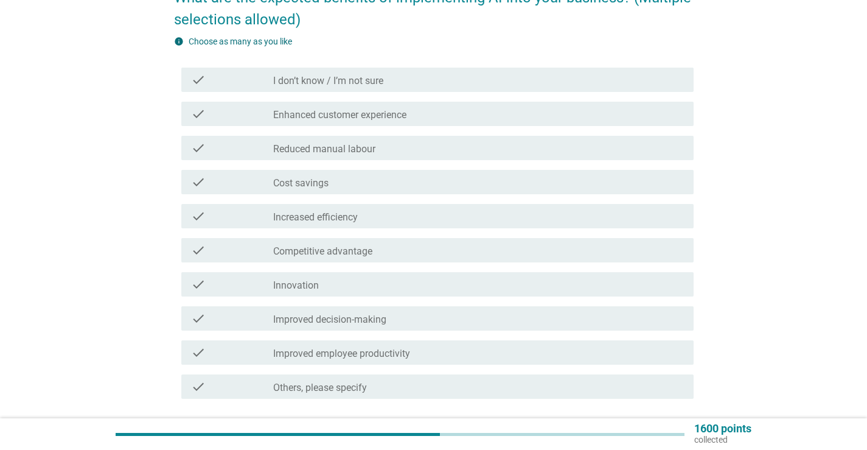
click at [370, 216] on div "check_box_outline_blank Increased efficiency" at bounding box center [478, 216] width 411 height 15
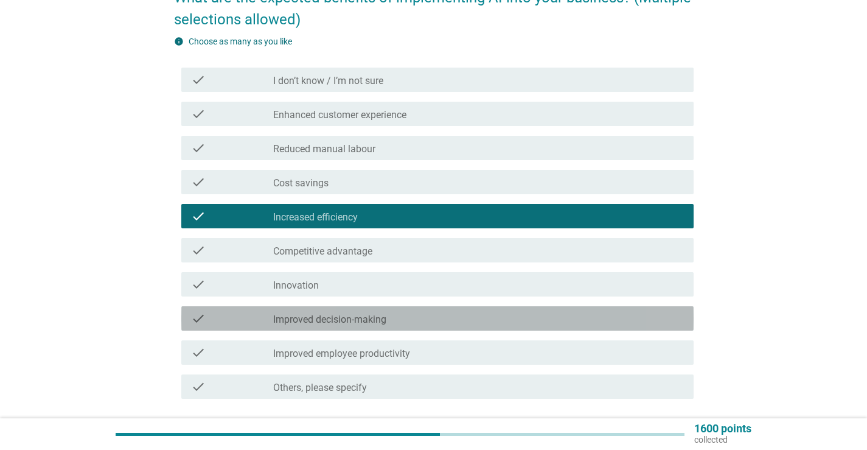
click at [369, 311] on div "check_box_outline_blank Improved decision-making" at bounding box center [478, 318] width 411 height 15
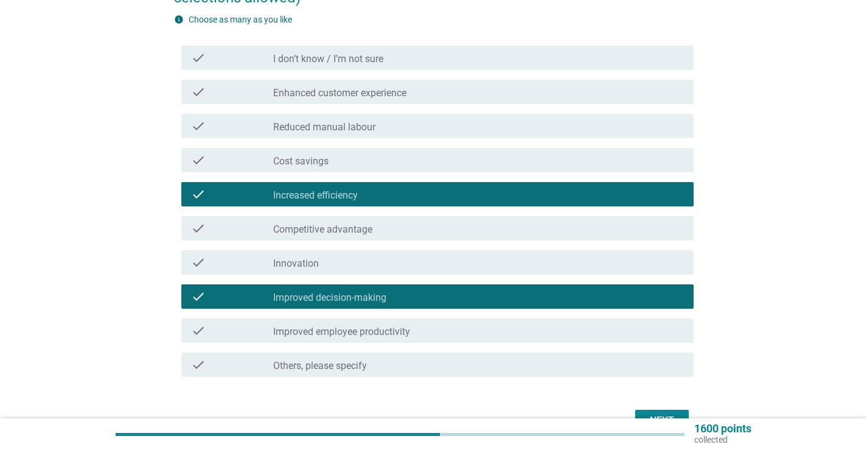
scroll to position [183, 0]
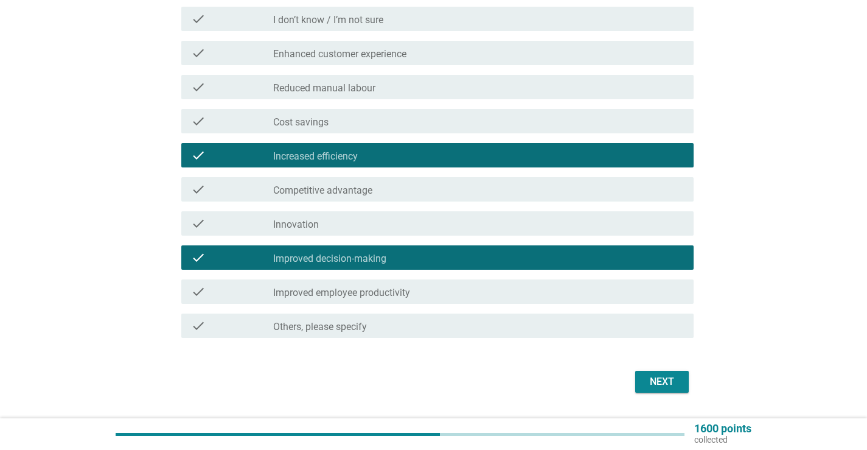
click at [396, 291] on label "Improved employee productivity" at bounding box center [341, 293] width 137 height 12
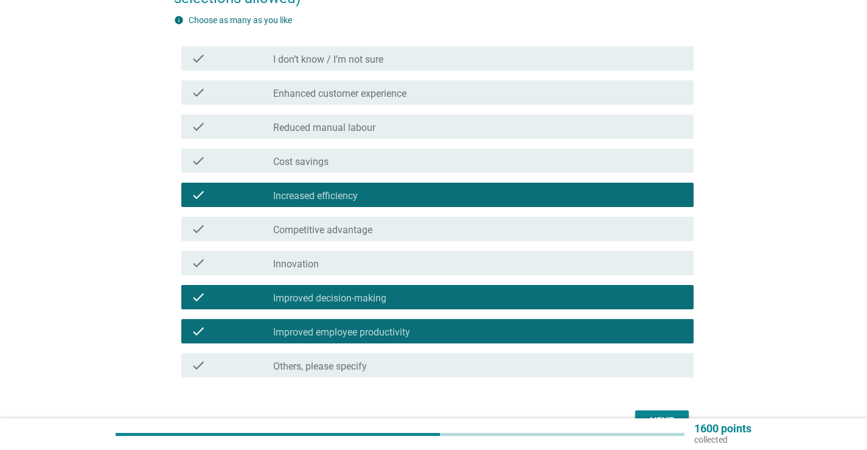
scroll to position [122, 0]
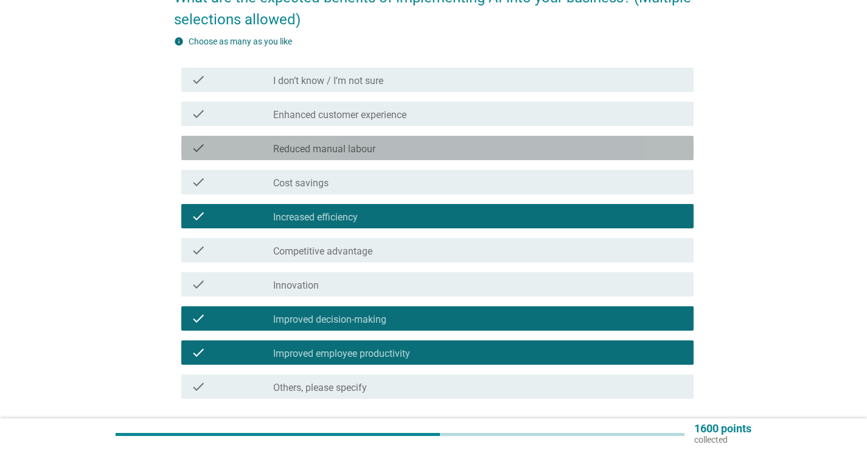
click at [379, 153] on div "check_box_outline_blank Reduced manual labour" at bounding box center [478, 148] width 411 height 15
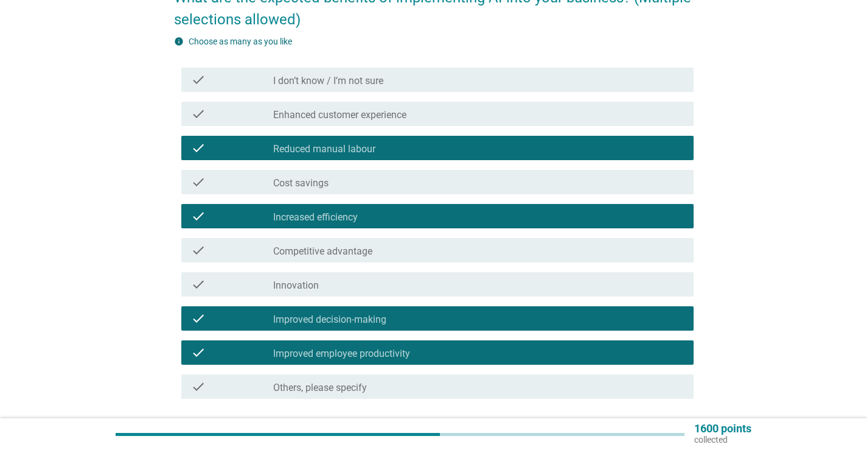
click at [374, 182] on div "check_box_outline_blank Cost savings" at bounding box center [478, 182] width 411 height 15
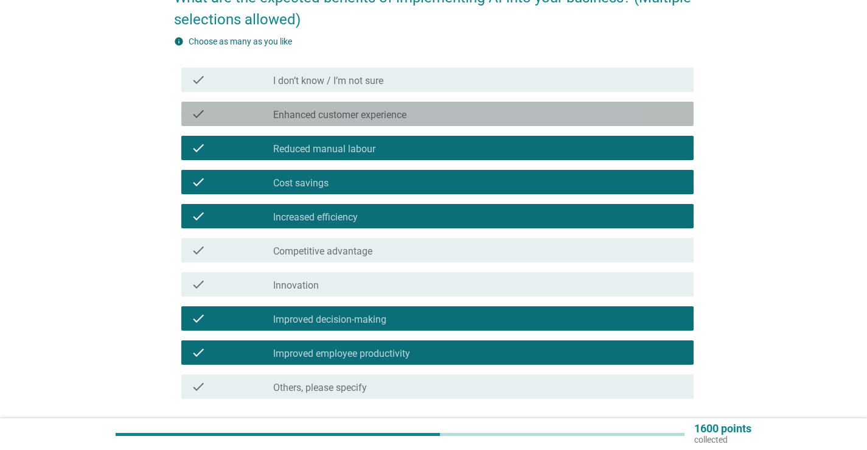
click at [402, 106] on div "check check_box_outline_blank Enhanced customer experience" at bounding box center [437, 114] width 512 height 24
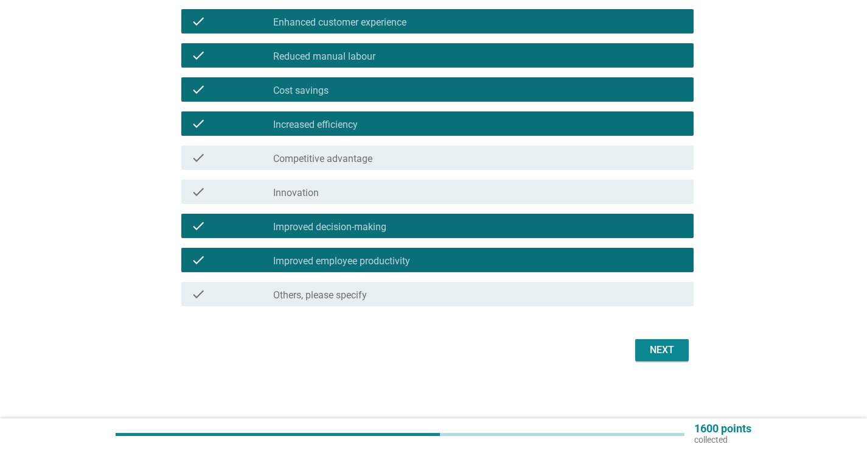
scroll to position [215, 0]
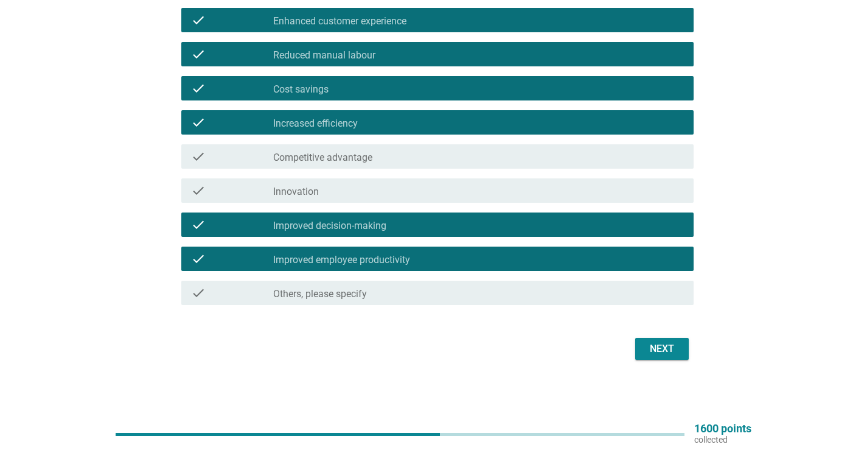
click at [674, 343] on div "Next" at bounding box center [662, 348] width 34 height 15
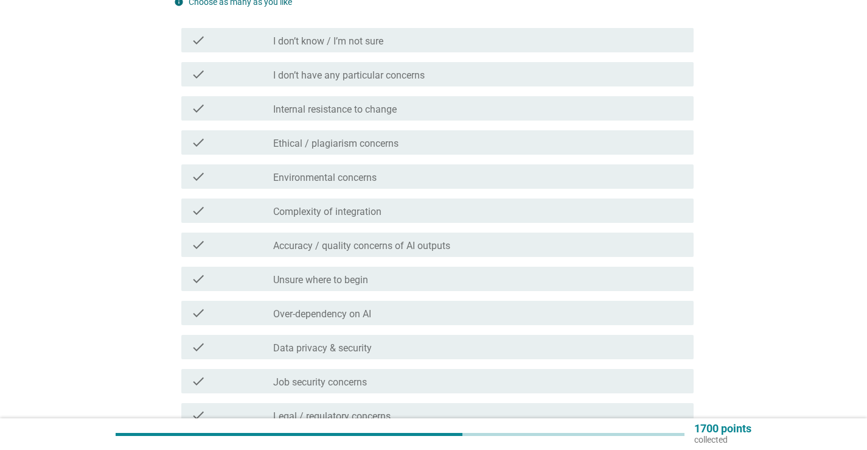
scroll to position [183, 0]
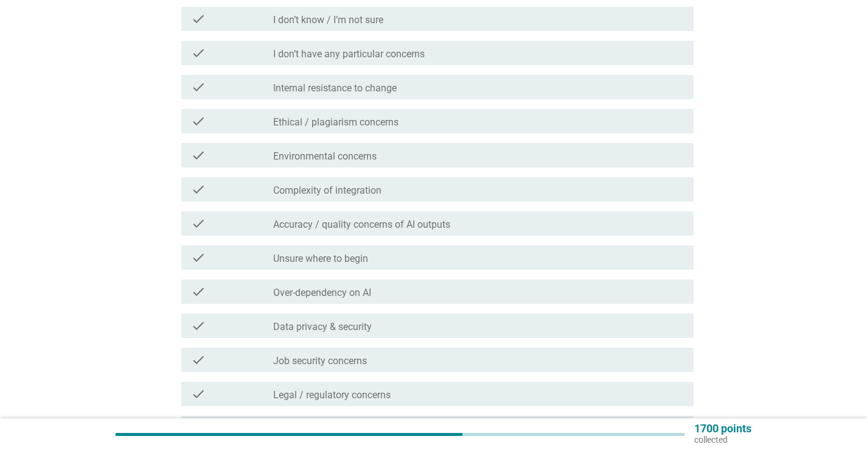
click at [572, 145] on div "check check_box_outline_blank Environmental concerns" at bounding box center [437, 155] width 512 height 24
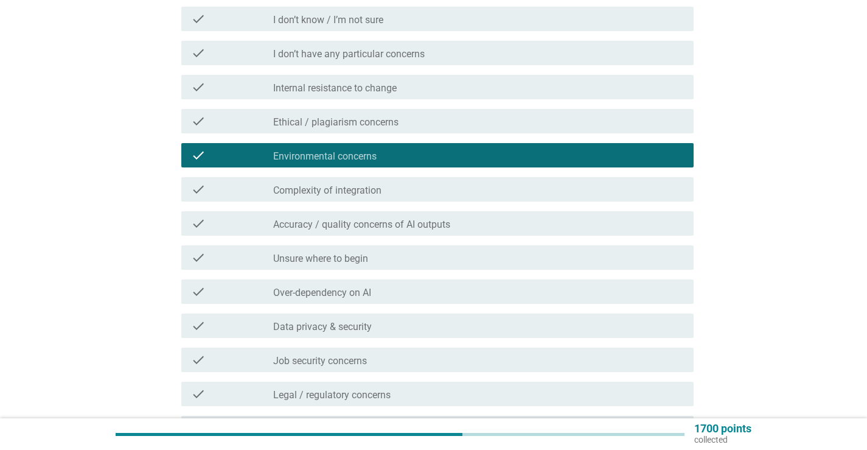
click at [444, 283] on div "check check_box_outline_blank Over-dependency on AI" at bounding box center [437, 291] width 512 height 24
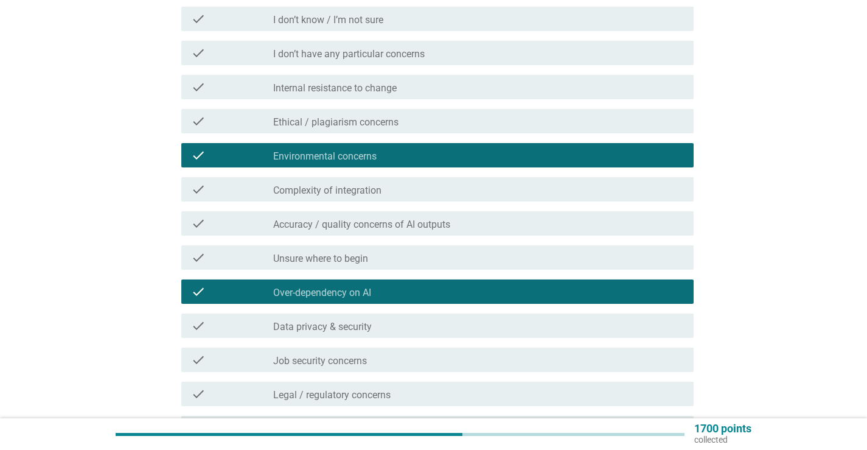
click at [389, 324] on div "check_box_outline_blank Data privacy & security" at bounding box center [478, 325] width 411 height 15
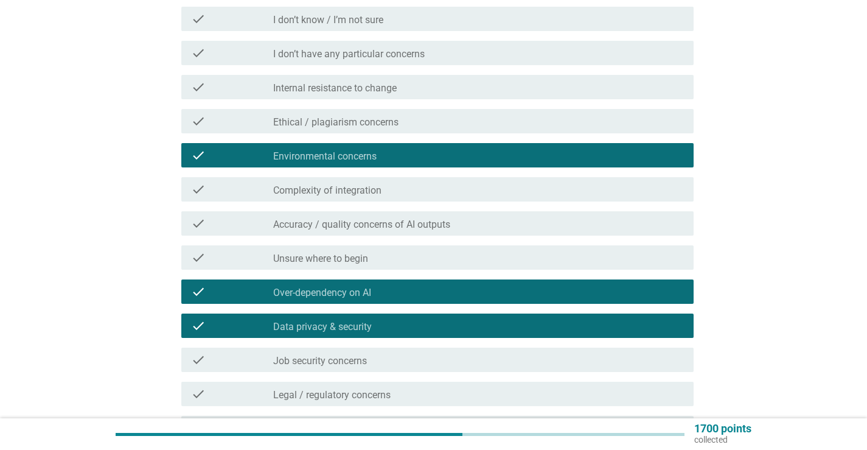
click at [371, 363] on div "check_box_outline_blank Job security concerns" at bounding box center [478, 359] width 411 height 15
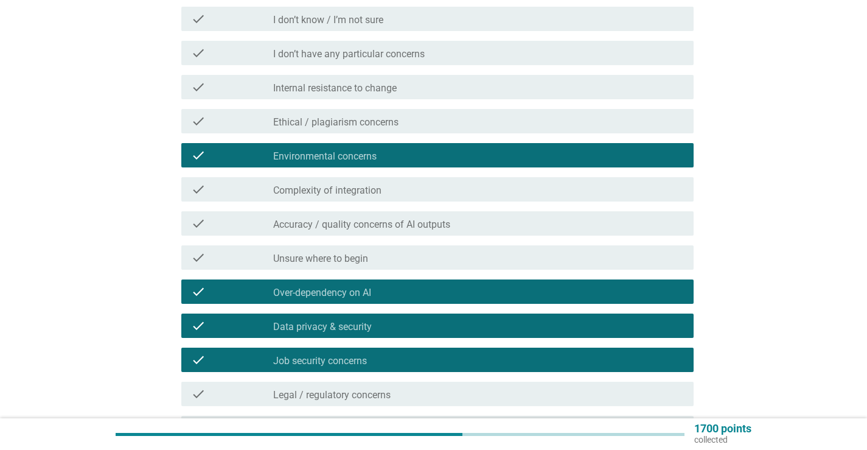
click at [372, 390] on label "Legal / regulatory concerns" at bounding box center [331, 395] width 117 height 12
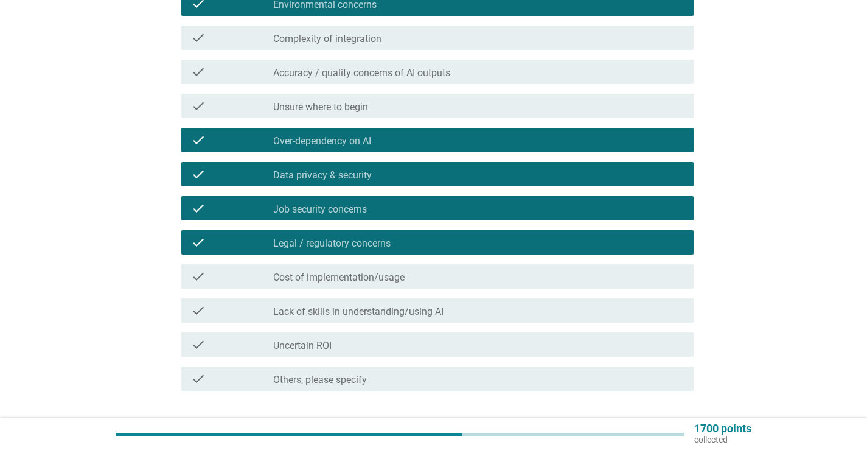
scroll to position [365, 0]
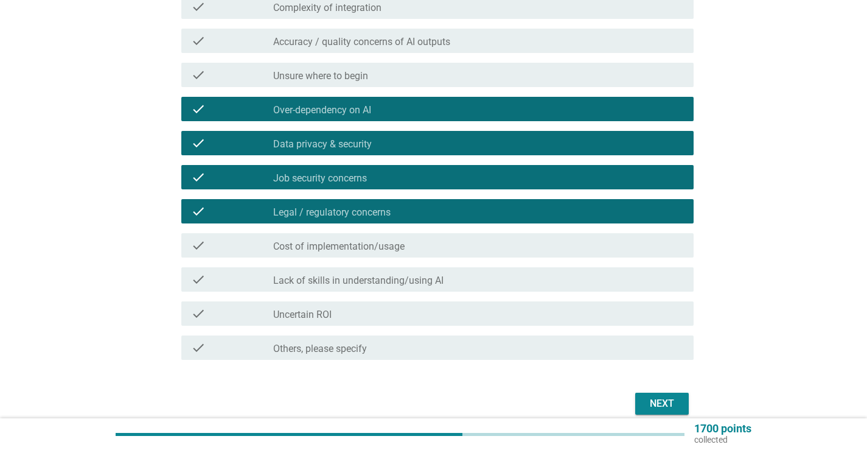
click at [400, 245] on label "Cost of implementation/usage" at bounding box center [338, 246] width 131 height 12
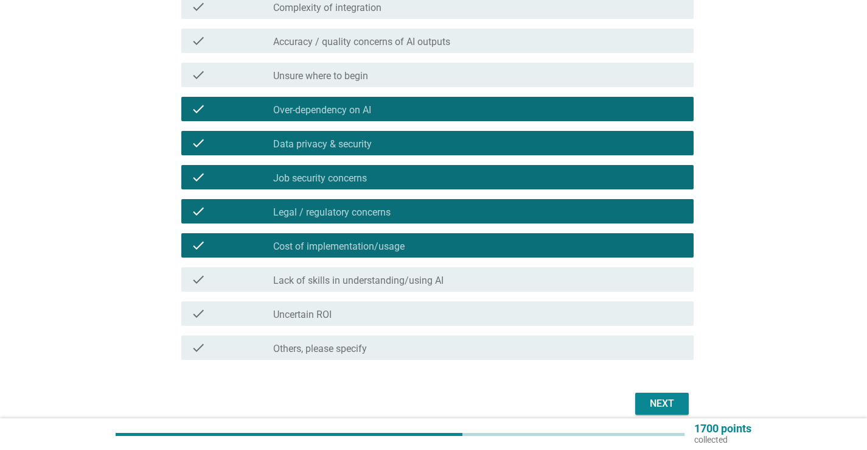
click at [401, 285] on label "Lack of skills in understanding/using AI" at bounding box center [358, 280] width 170 height 12
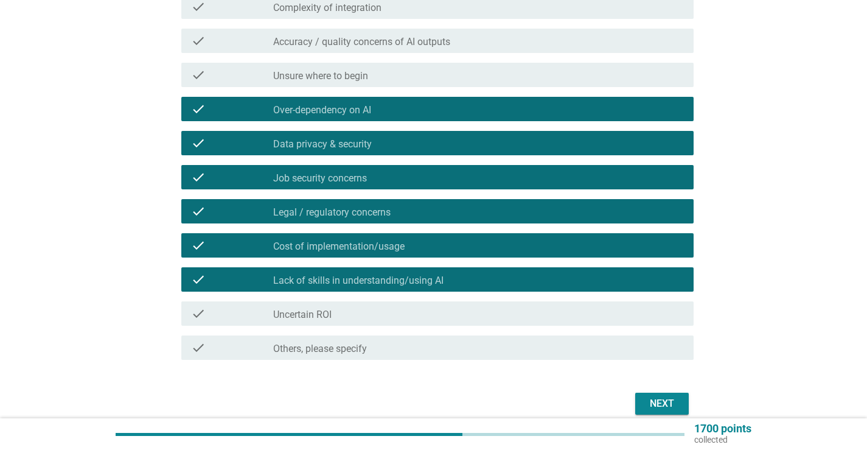
click at [389, 315] on div "check_box_outline_blank Uncertain ROI" at bounding box center [478, 313] width 411 height 15
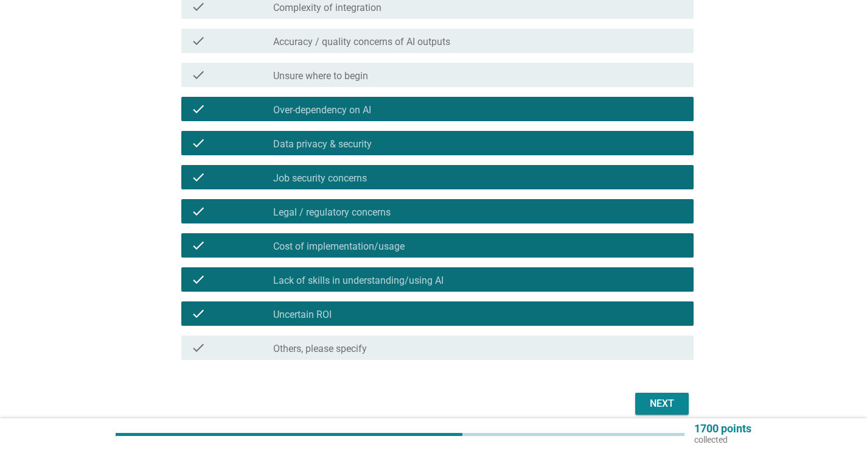
click at [652, 403] on div "Next" at bounding box center [662, 403] width 34 height 15
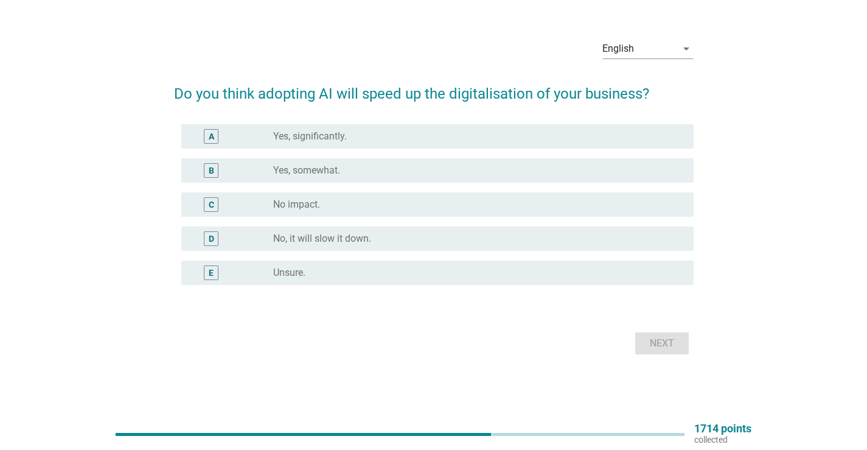
scroll to position [0, 0]
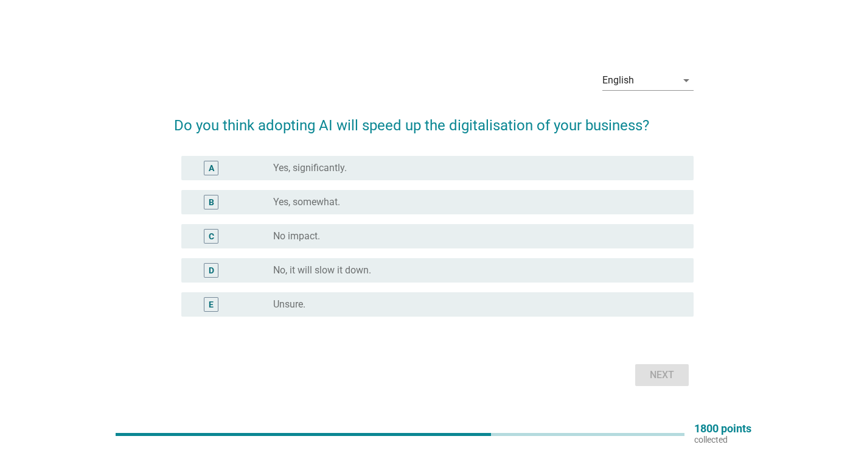
click at [406, 165] on div "radio_button_unchecked Yes, significantly." at bounding box center [473, 168] width 401 height 12
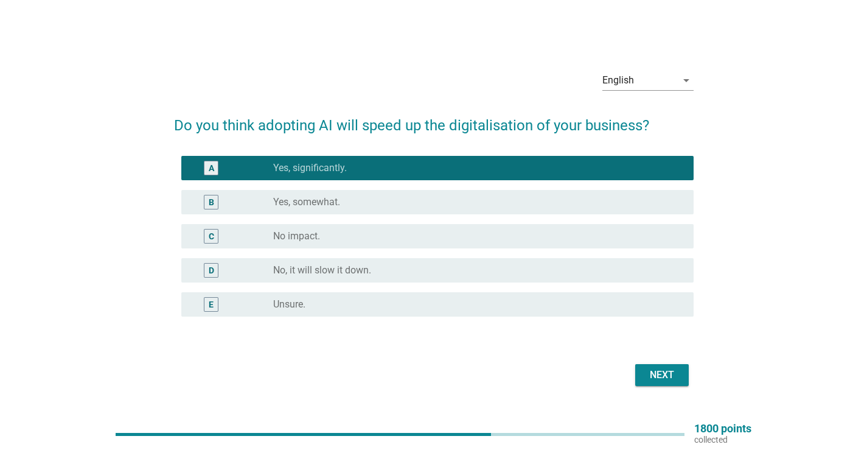
click at [659, 377] on div "Next" at bounding box center [662, 374] width 34 height 15
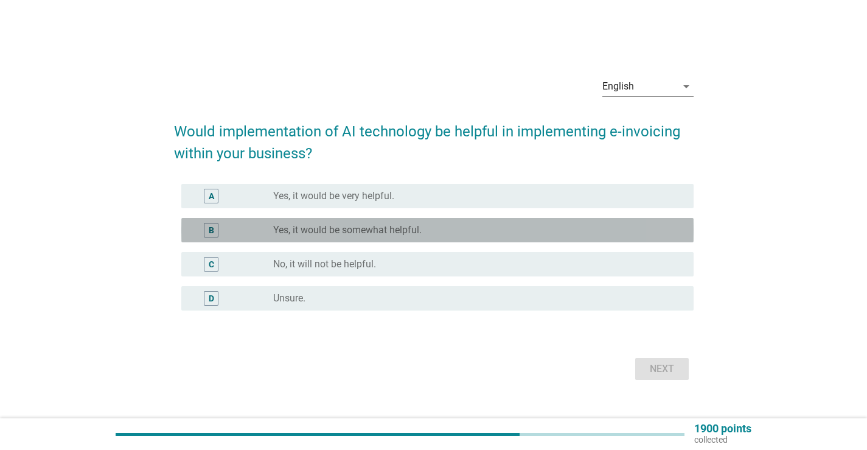
click at [508, 232] on div "radio_button_unchecked Yes, it would be somewhat helpful." at bounding box center [473, 230] width 401 height 12
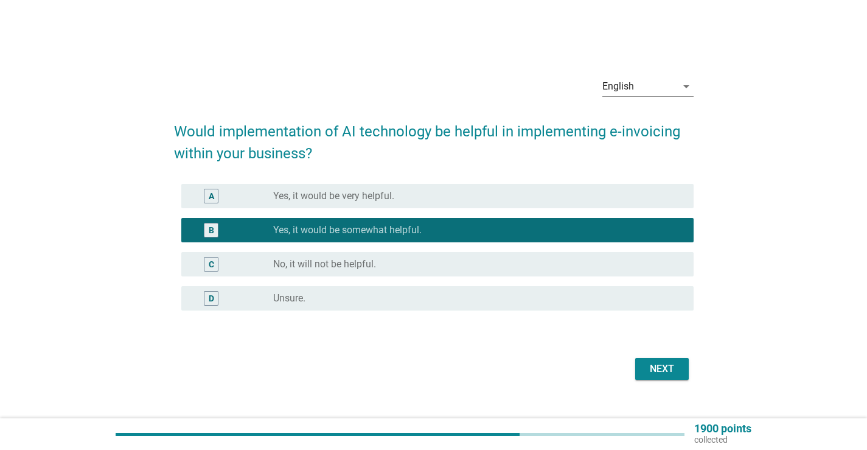
click at [674, 372] on div "Next" at bounding box center [662, 368] width 34 height 15
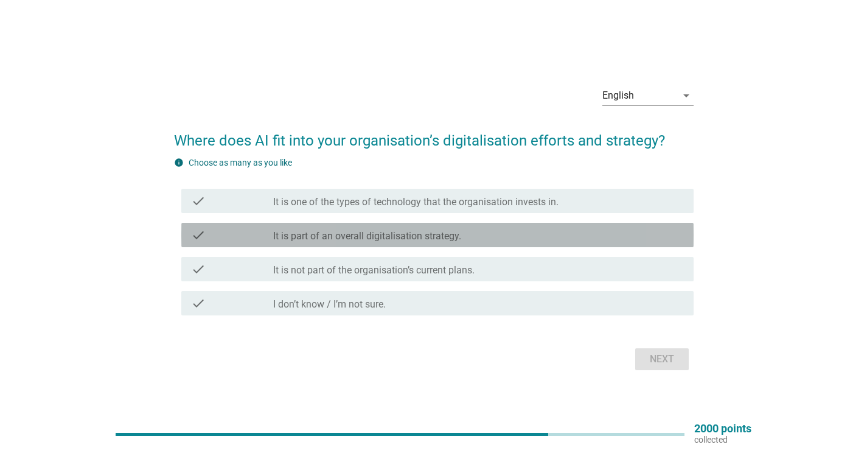
click at [490, 229] on div "check_box_outline_blank It is part of an overall digitalisation strategy." at bounding box center [478, 235] width 411 height 15
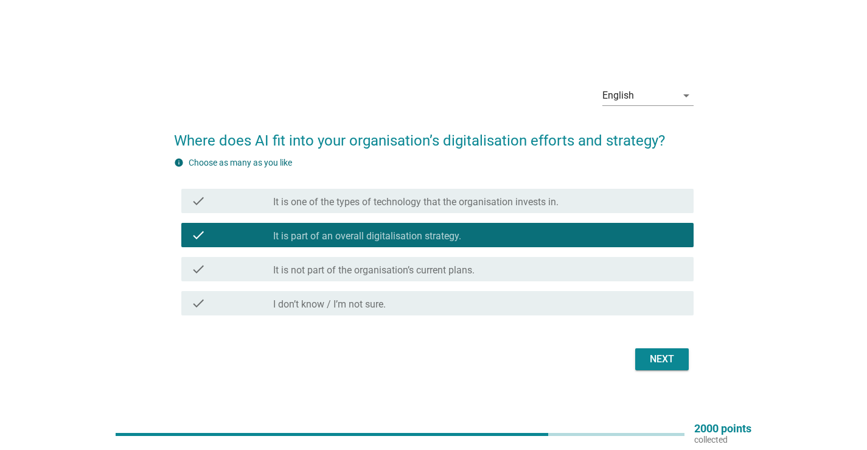
click at [671, 361] on div "Next" at bounding box center [662, 359] width 34 height 15
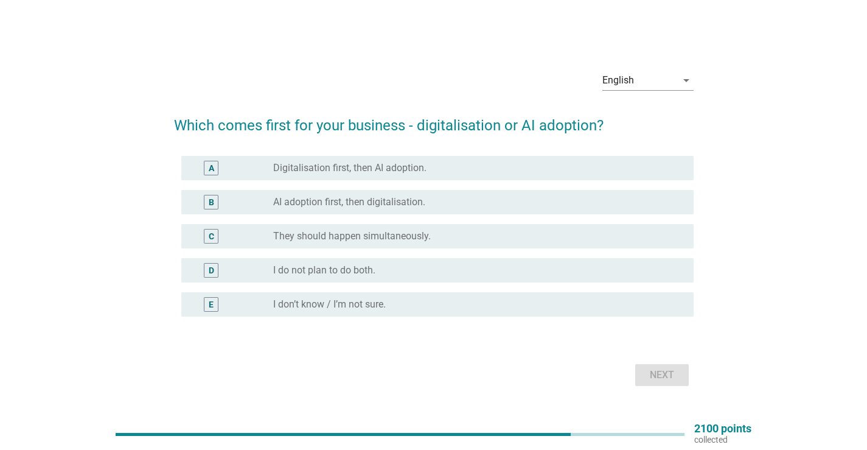
click at [507, 173] on div "radio_button_unchecked Digitalisation first, then AI adoption." at bounding box center [473, 168] width 401 height 12
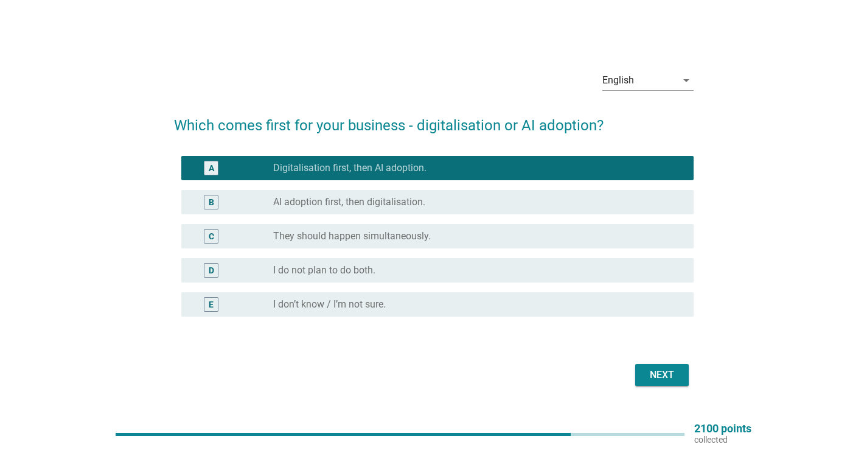
click at [662, 366] on button "Next" at bounding box center [662, 375] width 54 height 22
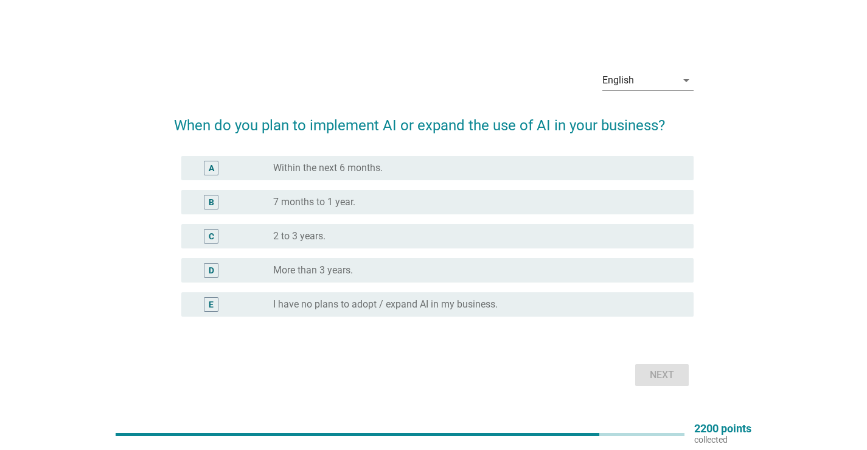
click at [450, 163] on div "radio_button_unchecked Within the next 6 months." at bounding box center [473, 168] width 401 height 12
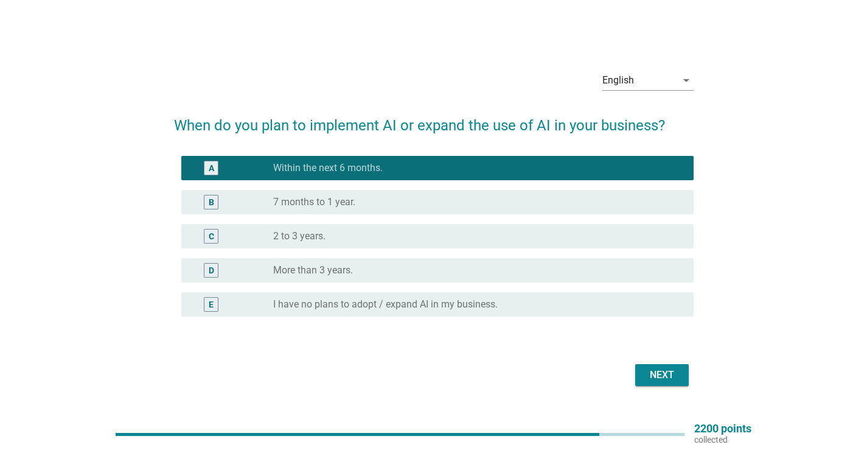
click at [668, 374] on div "Next" at bounding box center [662, 374] width 34 height 15
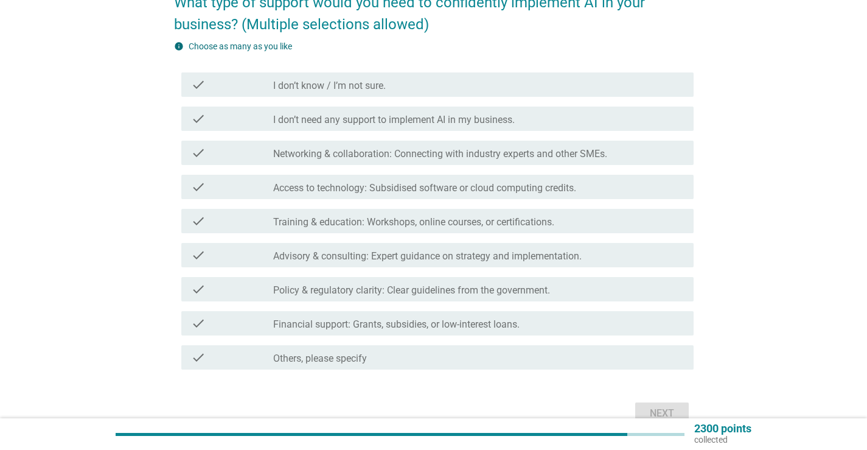
scroll to position [122, 0]
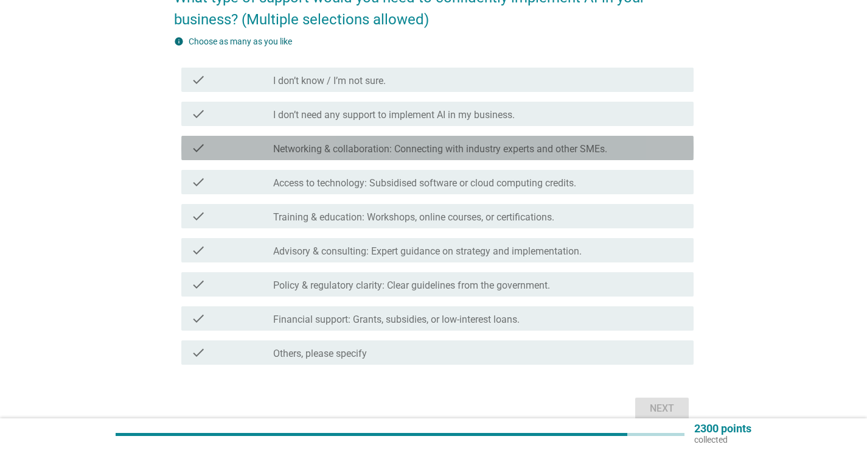
click at [616, 151] on div "check_box_outline_blank Networking & collaboration: Connecting with industry ex…" at bounding box center [478, 148] width 411 height 15
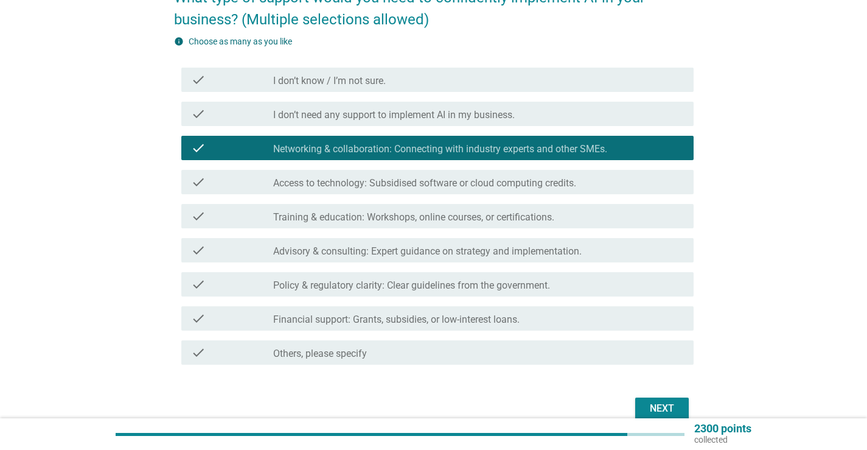
click at [606, 191] on div "check check_box_outline_blank Access to technology: Subsidised software or clou…" at bounding box center [437, 182] width 512 height 24
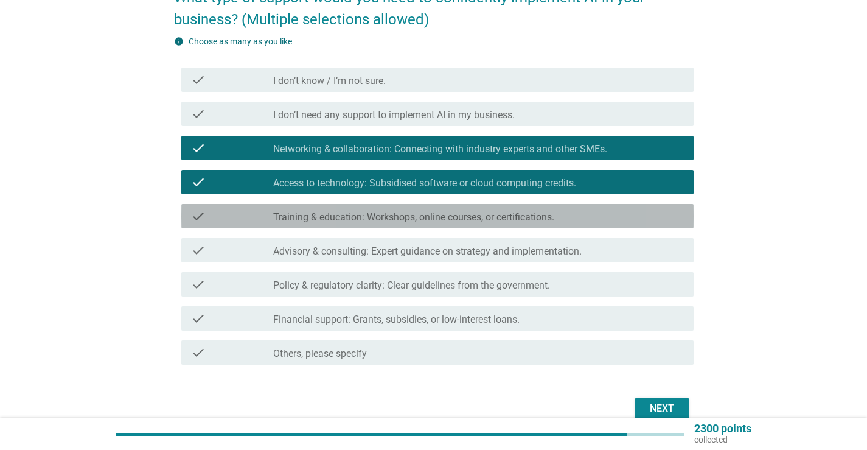
click at [605, 221] on div "check_box_outline_blank Training & education: Workshops, online courses, or cer…" at bounding box center [478, 216] width 411 height 15
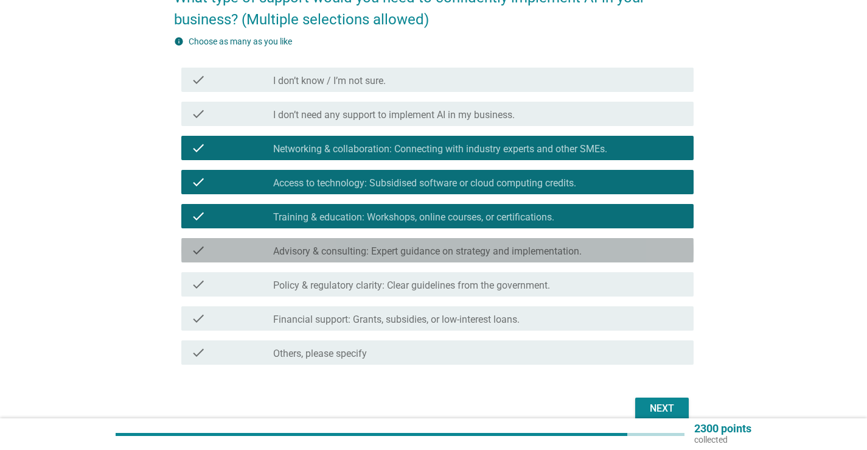
click at [610, 256] on div "check_box_outline_blank Advisory & consulting: Expert guidance on strategy and …" at bounding box center [478, 250] width 411 height 15
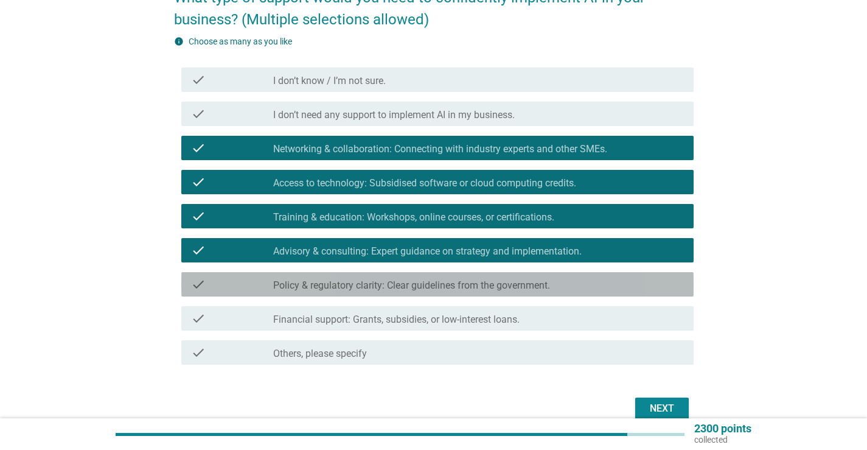
click at [614, 285] on div "check_box_outline_blank Policy & regulatory clarity: Clear guidelines from the …" at bounding box center [478, 284] width 411 height 15
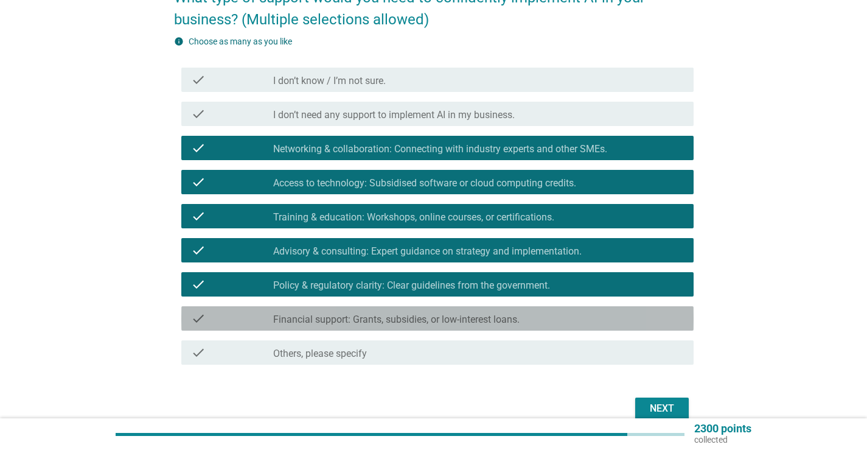
click at [617, 313] on div "check_box_outline_blank Financial support: Grants, subsidies, or low-interest l…" at bounding box center [478, 318] width 411 height 15
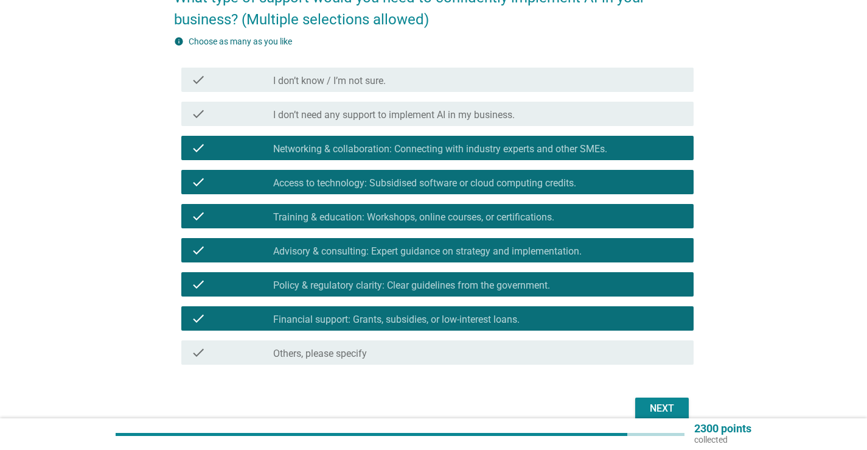
click at [651, 403] on div "Next" at bounding box center [662, 408] width 34 height 15
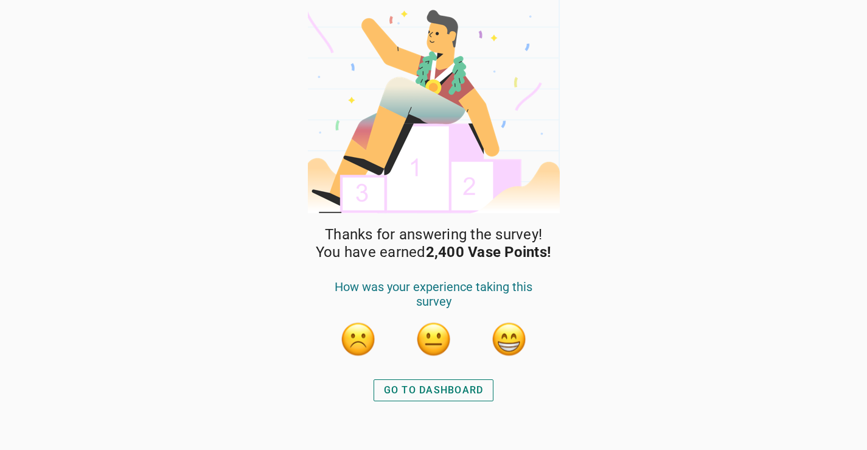
click at [411, 393] on div "GO TO DASHBOARD" at bounding box center [434, 390] width 100 height 15
